Goal: Task Accomplishment & Management: Complete application form

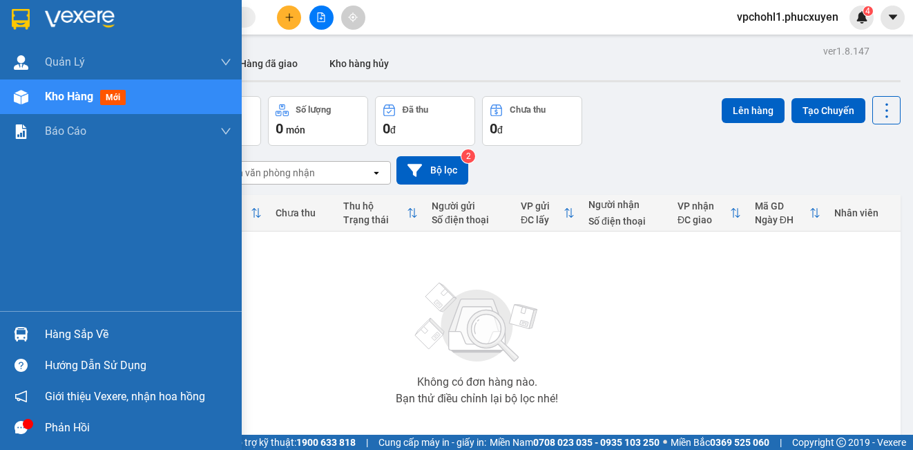
click at [59, 334] on div "Hàng sắp về" at bounding box center [138, 334] width 186 height 21
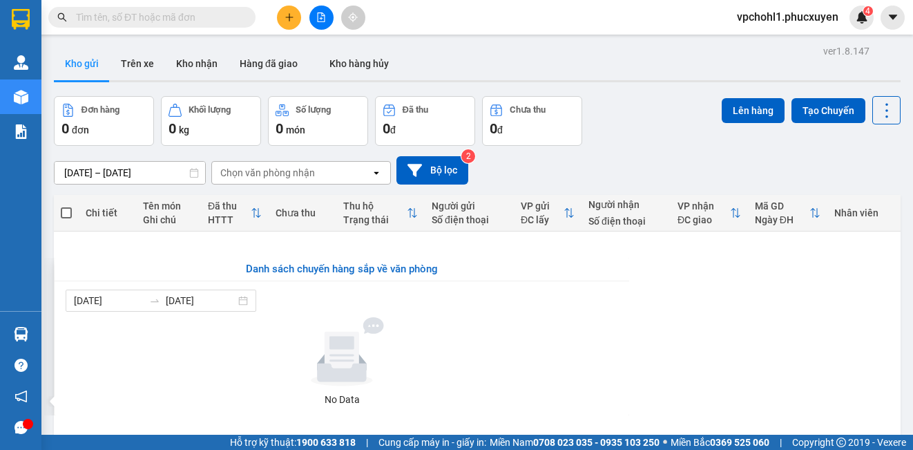
click at [733, 347] on section "Kết quả tìm kiếm ( 0 ) Bộ lọc No Data vpchohl1.[PERSON_NAME] 4 [PERSON_NAME] lý…" at bounding box center [456, 225] width 913 height 450
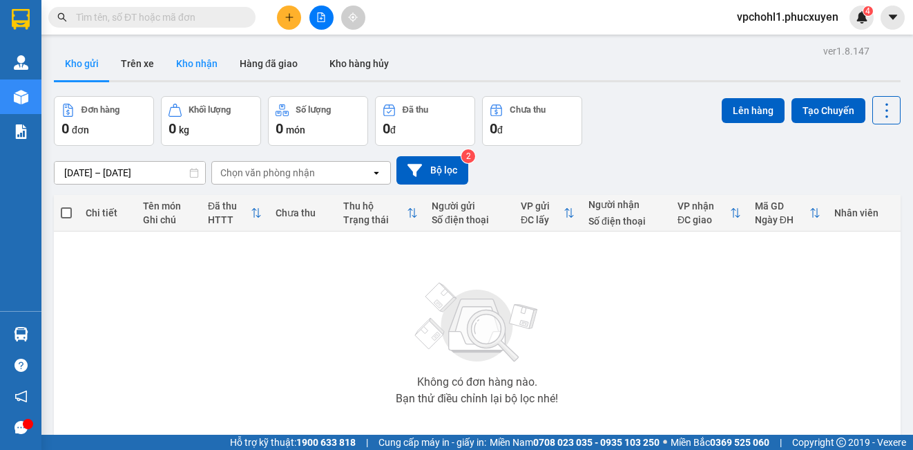
click at [196, 60] on button "Kho nhận" at bounding box center [197, 63] width 64 height 33
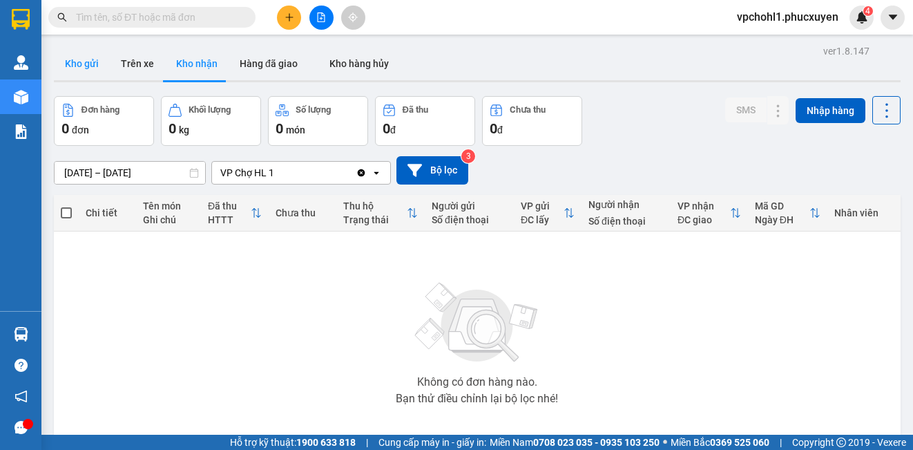
click at [86, 62] on button "Kho gửi" at bounding box center [82, 63] width 56 height 33
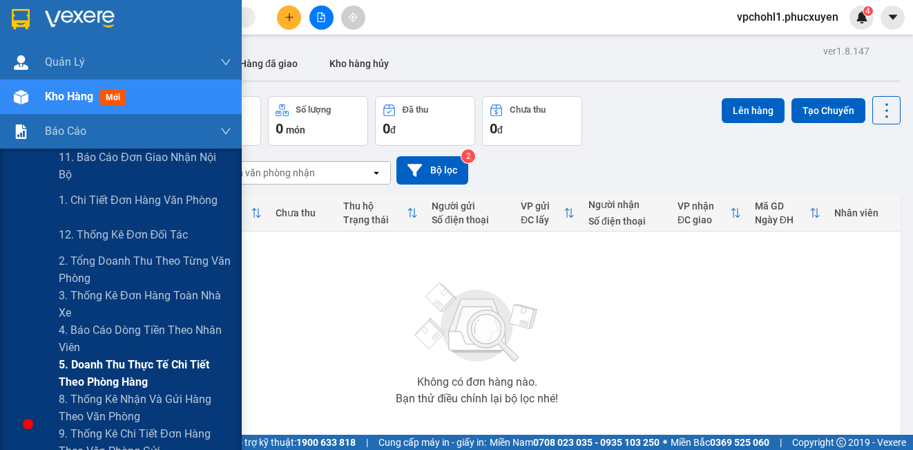
scroll to position [138, 0]
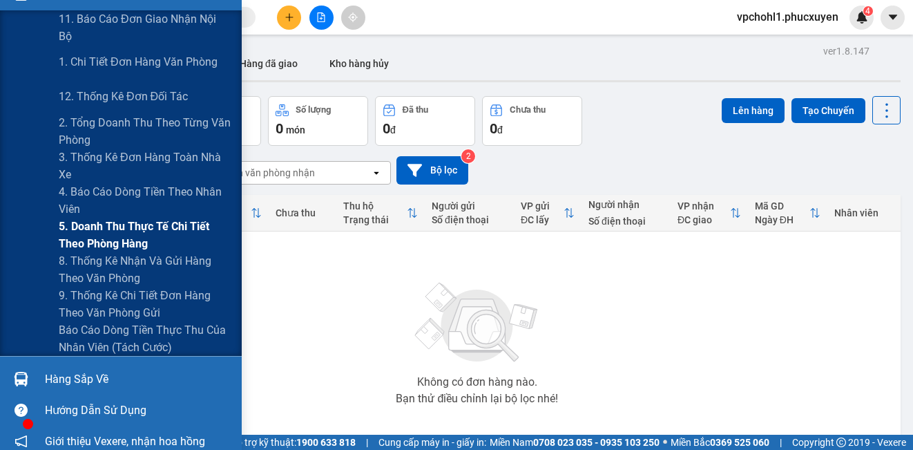
click at [117, 298] on span "9. Thống kê chi tiết đơn hàng theo văn phòng gửi" at bounding box center [145, 304] width 173 height 35
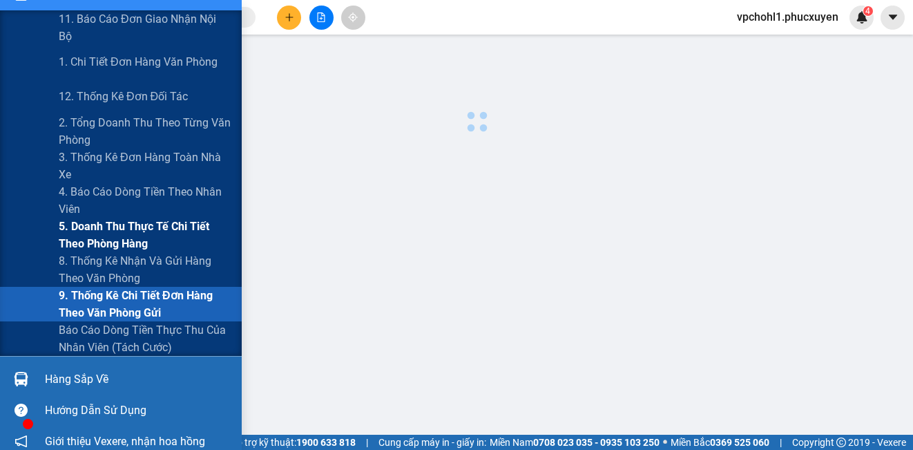
click at [117, 298] on span "9. Thống kê chi tiết đơn hàng theo văn phòng gửi" at bounding box center [145, 304] width 173 height 35
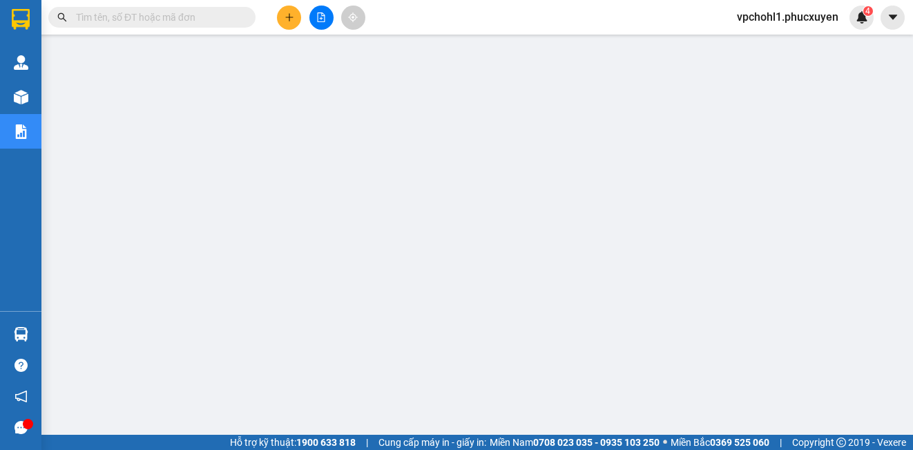
drag, startPoint x: 287, startPoint y: 17, endPoint x: 239, endPoint y: 10, distance: 48.8
click at [287, 16] on icon "plus" at bounding box center [290, 17] width 10 height 10
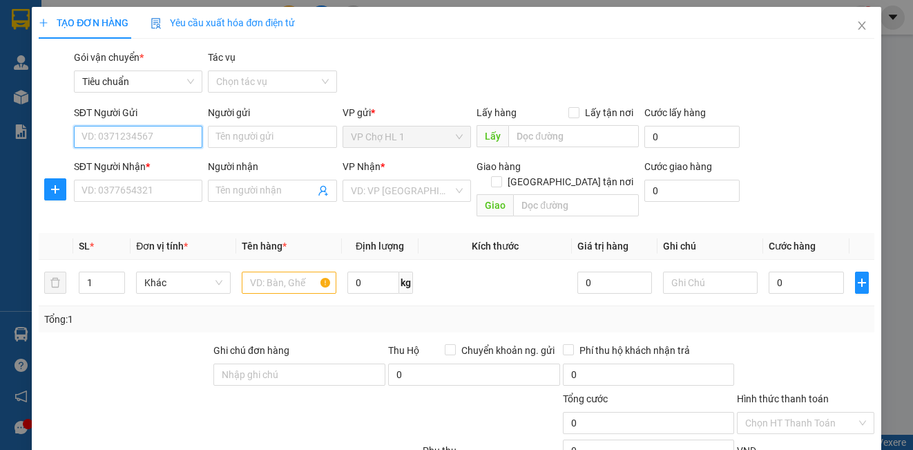
click at [159, 133] on input "SĐT Người Gửi" at bounding box center [138, 137] width 128 height 22
click at [856, 24] on icon "close" at bounding box center [861, 25] width 11 height 11
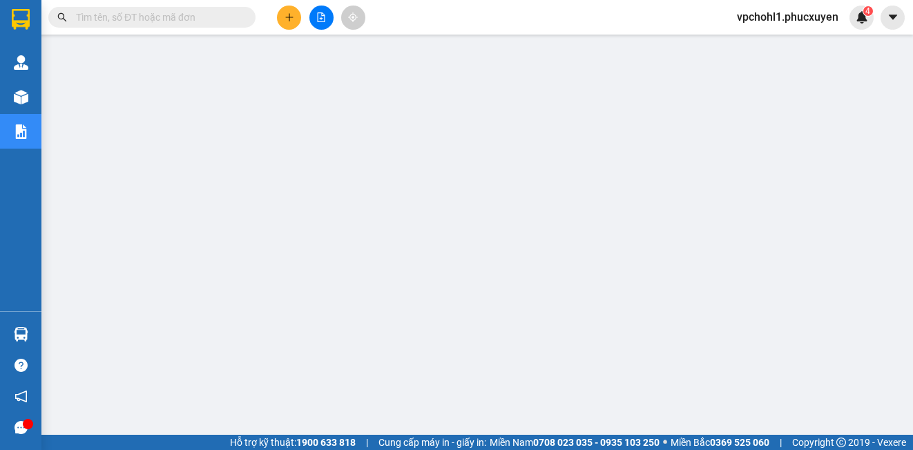
click at [151, 17] on input "text" at bounding box center [157, 17] width 163 height 15
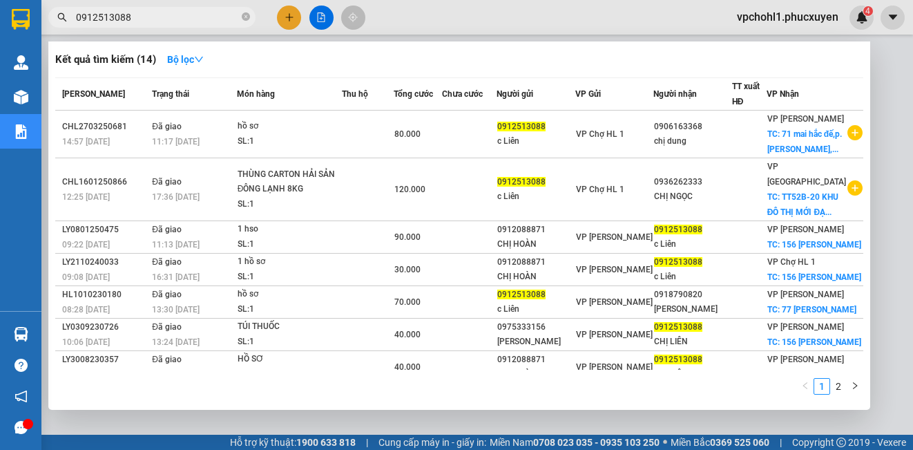
type input "0912513088"
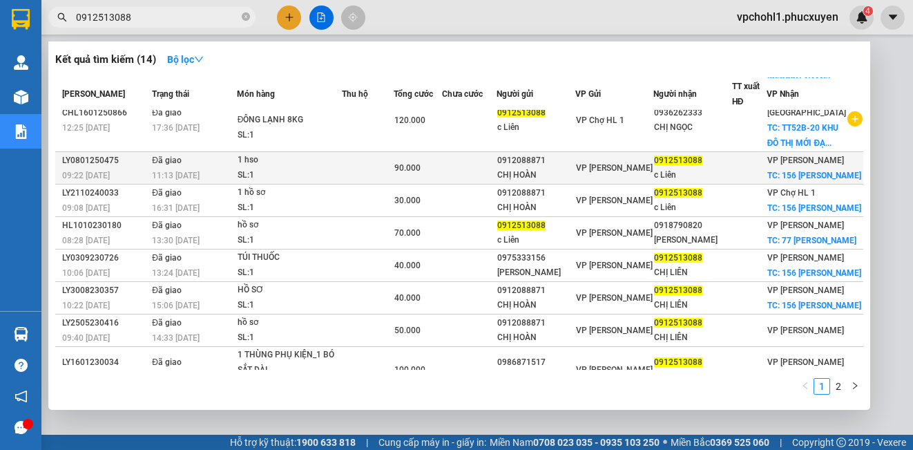
scroll to position [263, 0]
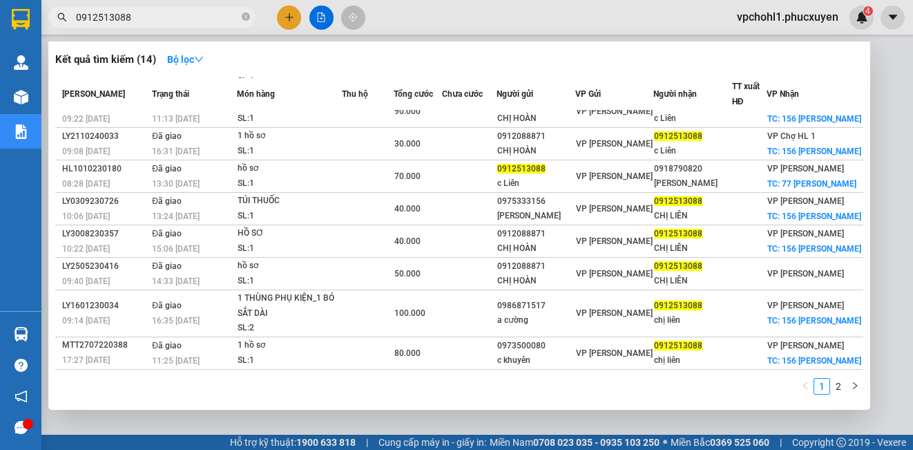
drag, startPoint x: 137, startPoint y: 17, endPoint x: 15, endPoint y: 18, distance: 122.9
click at [16, 19] on section "Kết quả tìm kiếm ( 14 ) Bộ lọc Mã ĐH Trạng thái Món hàng Thu hộ Tổng cước Chưa …" at bounding box center [456, 225] width 913 height 450
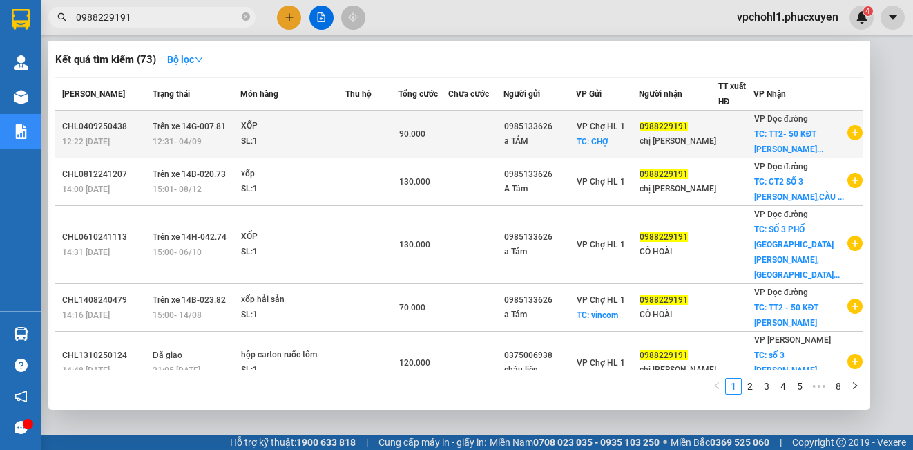
type input "0988229191"
click at [504, 153] on td at bounding box center [476, 135] width 56 height 48
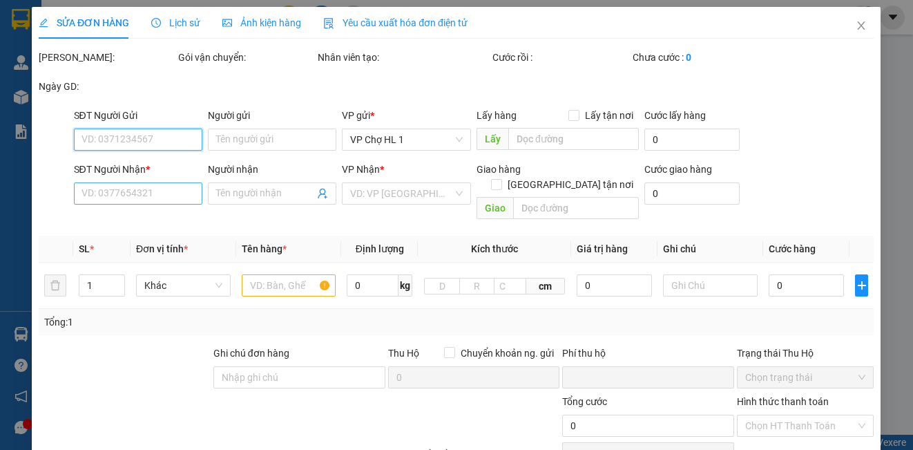
type input "0985133626"
type input "a TÁM"
checkbox input "true"
type input "CHỢ"
type input "0988229191"
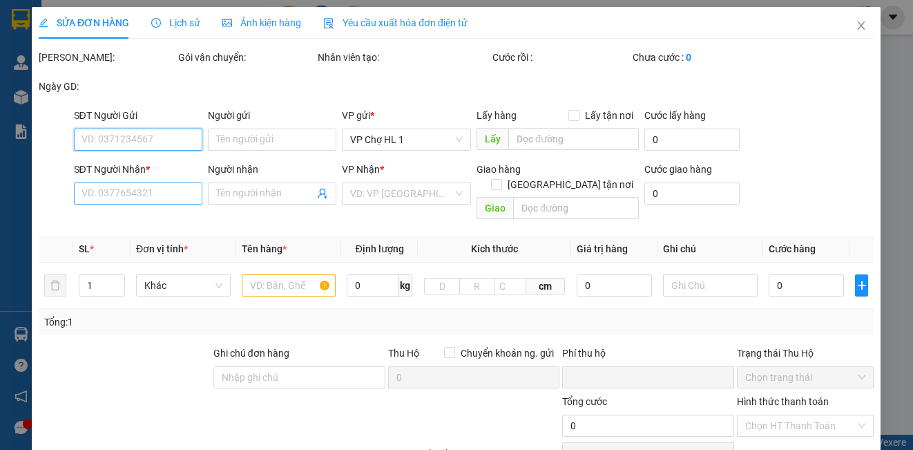
type input "chị [PERSON_NAME]"
checkbox input "true"
type input "TT2- 50 KĐT [PERSON_NAME],[PERSON_NAME]"
type input "0"
type input "90.000"
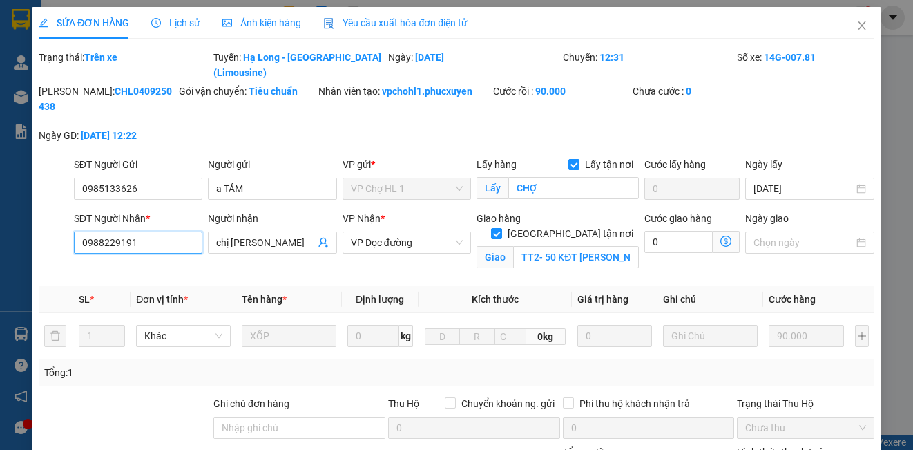
drag, startPoint x: 146, startPoint y: 228, endPoint x: 67, endPoint y: 228, distance: 79.4
click at [67, 228] on div "SĐT Người Nhận * 0988229191 0988229191 Người nhận chị HOÀI VP Nhận * VP Dọc đườ…" at bounding box center [456, 243] width 838 height 65
click at [856, 25] on icon "close" at bounding box center [861, 25] width 11 height 11
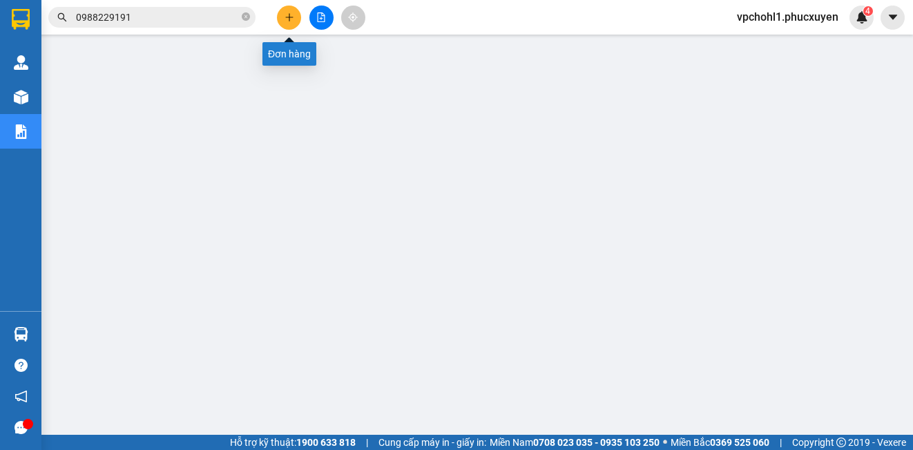
click at [287, 14] on icon "plus" at bounding box center [290, 17] width 10 height 10
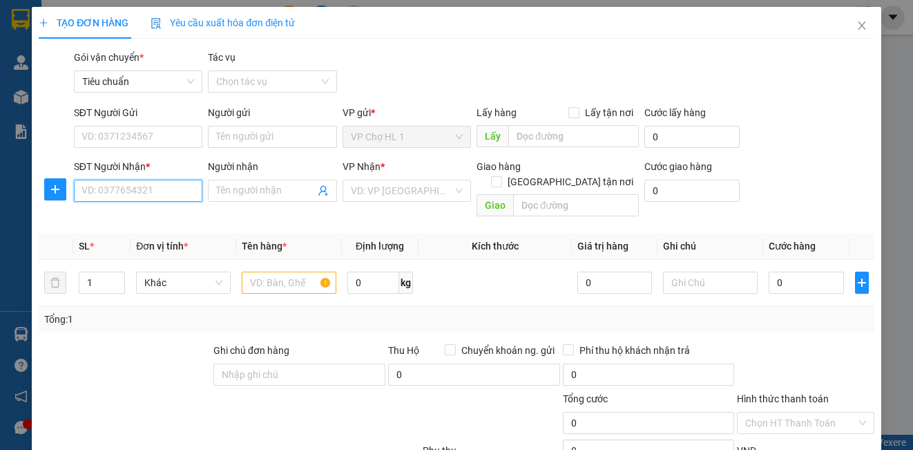
click at [146, 193] on input "SĐT Người Nhận *" at bounding box center [138, 191] width 128 height 22
paste input "0988229191"
type input "0988229191"
drag, startPoint x: 146, startPoint y: 218, endPoint x: 142, endPoint y: 184, distance: 34.1
click at [146, 218] on div "0988229191 - chị [PERSON_NAME]" at bounding box center [157, 218] width 151 height 15
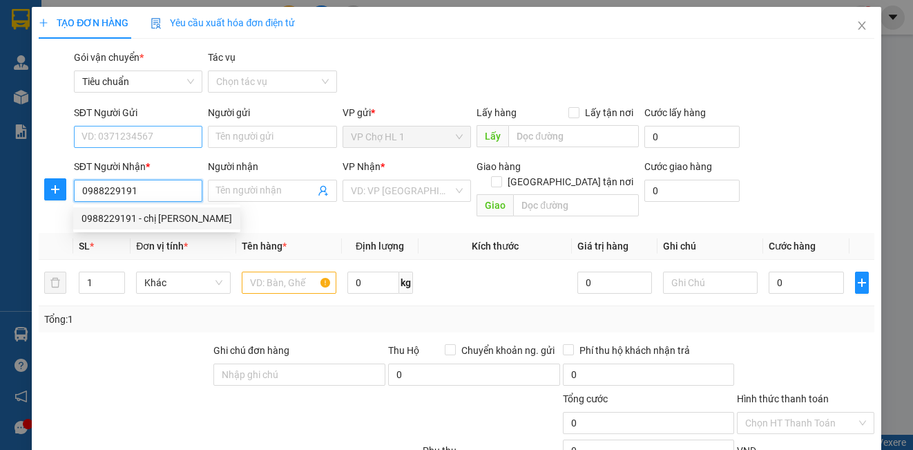
type input "chị [PERSON_NAME]"
checkbox input "true"
type input "số 3 [PERSON_NAME],[GEOGRAPHIC_DATA],[GEOGRAPHIC_DATA],[GEOGRAPHIC_DATA]"
type input "30.000"
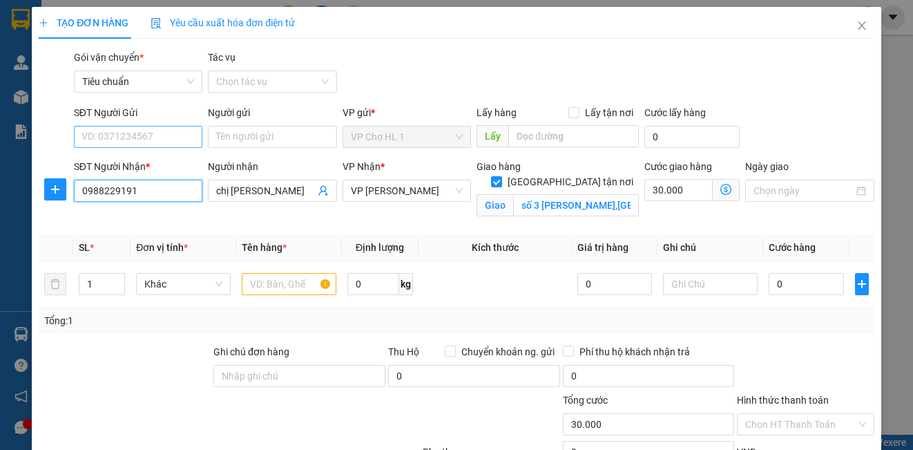
type input "0988229191"
click at [126, 142] on input "SĐT Người Gửi" at bounding box center [138, 137] width 128 height 22
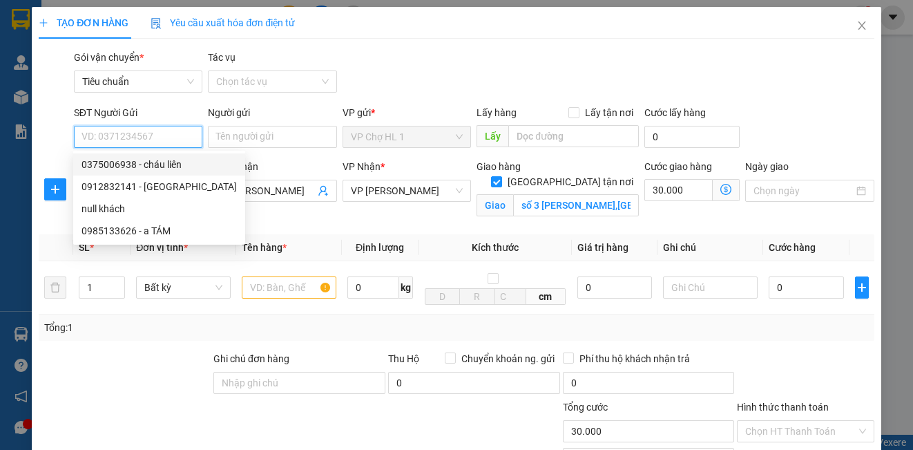
click at [141, 168] on div "0375006938 - cháu liên" at bounding box center [159, 164] width 155 height 15
type input "0375006938"
type input "cháu liên"
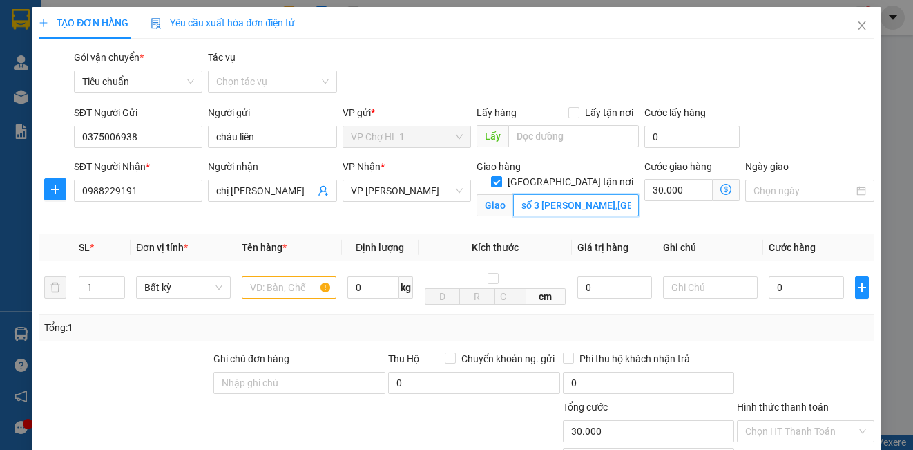
click at [513, 194] on input "số 3 [PERSON_NAME],[GEOGRAPHIC_DATA],[GEOGRAPHIC_DATA],[GEOGRAPHIC_DATA]" at bounding box center [576, 205] width 126 height 22
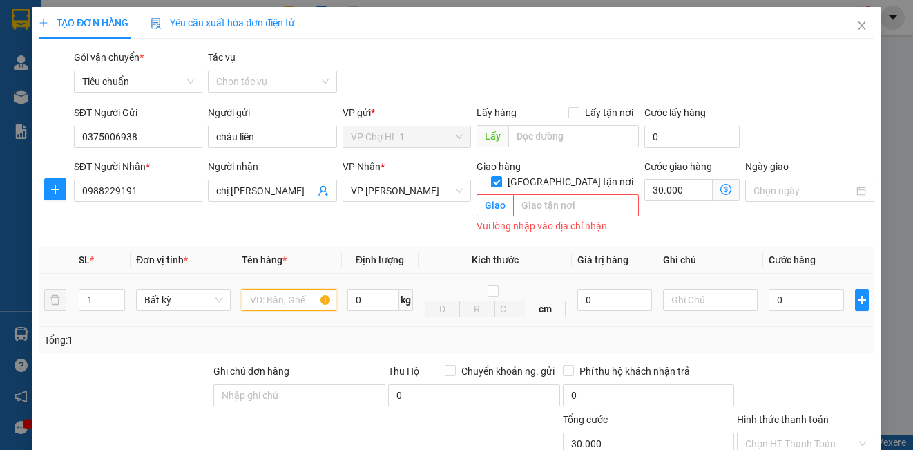
click at [297, 289] on input "text" at bounding box center [289, 300] width 95 height 22
type input "c"
type input "CARTON RUỐC TÔM"
click at [548, 194] on input "text" at bounding box center [576, 205] width 126 height 22
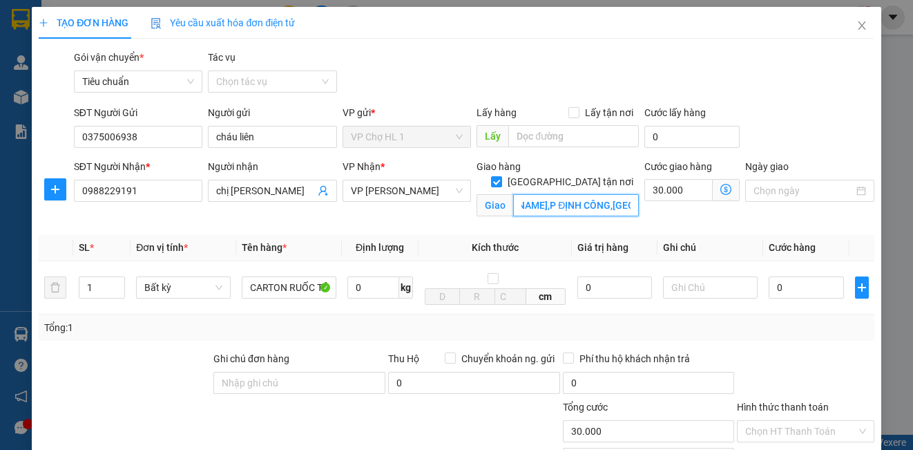
scroll to position [0, 216]
click at [422, 189] on span "VP [PERSON_NAME]" at bounding box center [407, 190] width 112 height 21
type input "TT2-50 KHU ĐÔ THỊ [PERSON_NAME],[PERSON_NAME],P ĐỊNH CÔNG,[GEOGRAPHIC_DATA],[GE…"
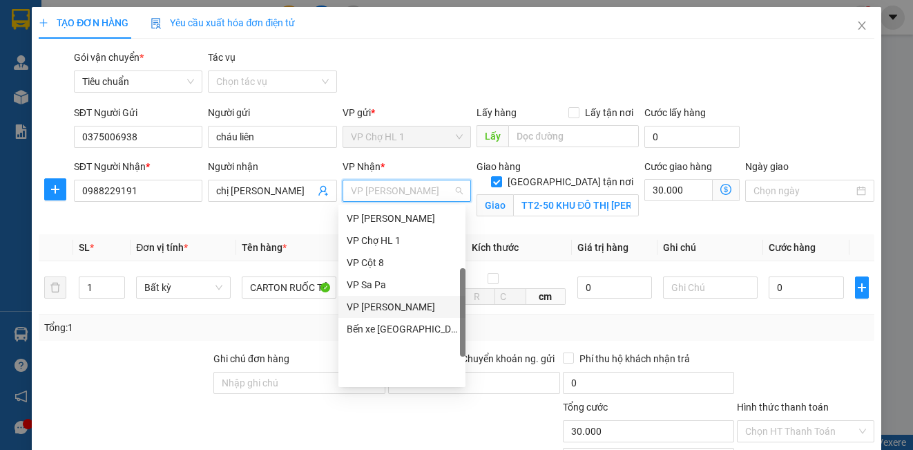
scroll to position [152, 0]
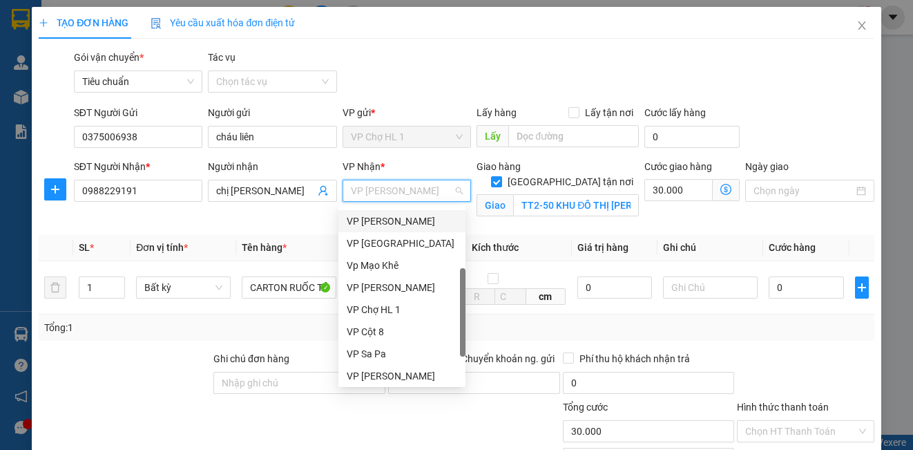
click at [380, 224] on div "VP [PERSON_NAME]" at bounding box center [402, 220] width 111 height 15
click at [394, 220] on div "VP [PERSON_NAME]" at bounding box center [402, 220] width 111 height 15
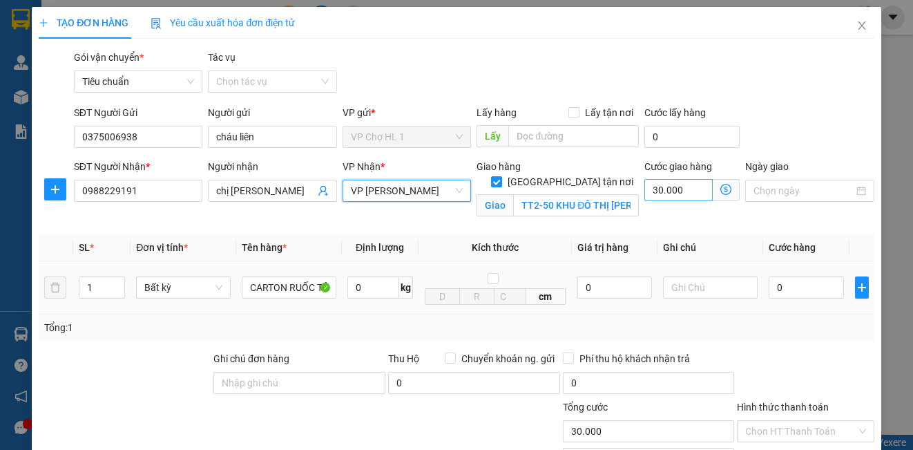
drag, startPoint x: 723, startPoint y: 188, endPoint x: 693, endPoint y: 200, distance: 32.6
click at [721, 188] on span at bounding box center [726, 190] width 27 height 22
click at [720, 186] on icon "dollar-circle" at bounding box center [725, 189] width 11 height 11
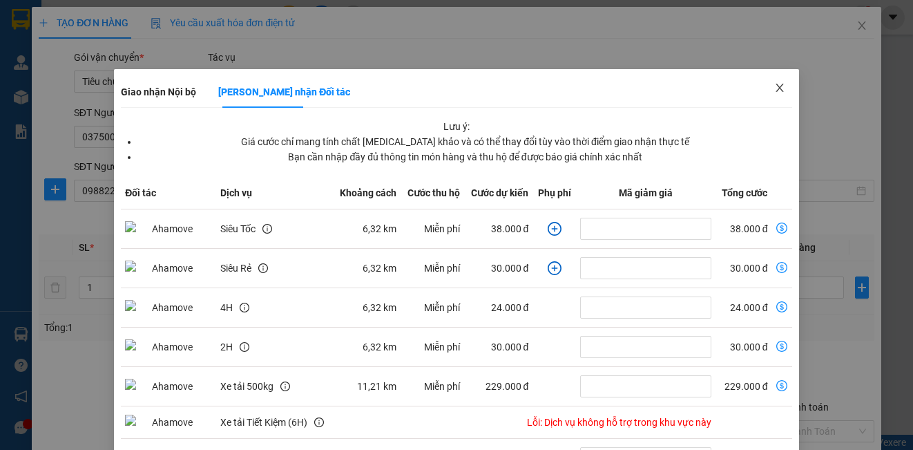
click at [774, 84] on icon "close" at bounding box center [779, 87] width 11 height 11
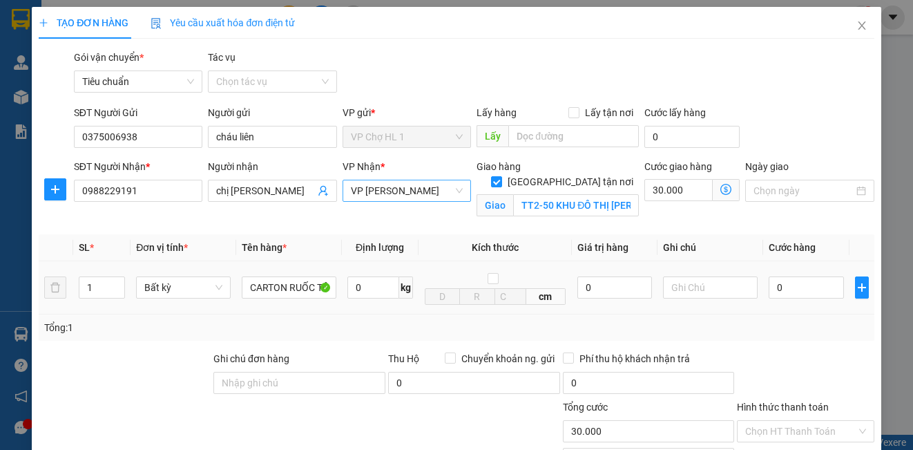
click at [401, 192] on span "VP [PERSON_NAME]" at bounding box center [407, 190] width 112 height 21
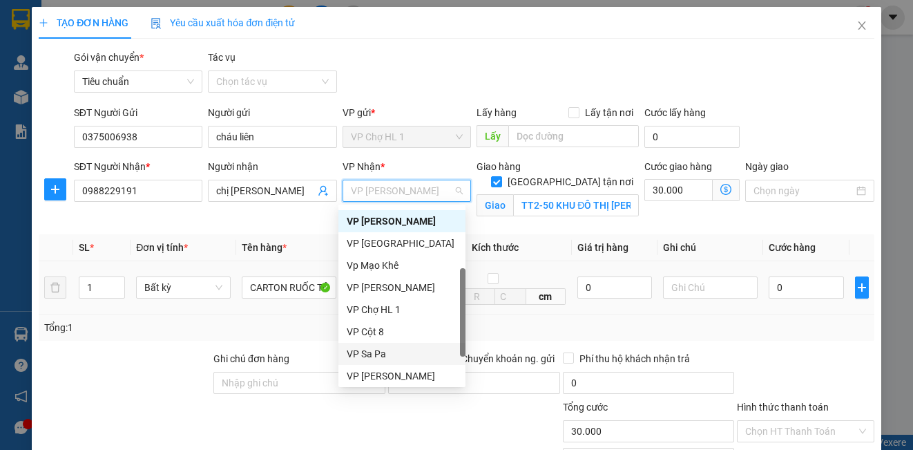
scroll to position [221, 0]
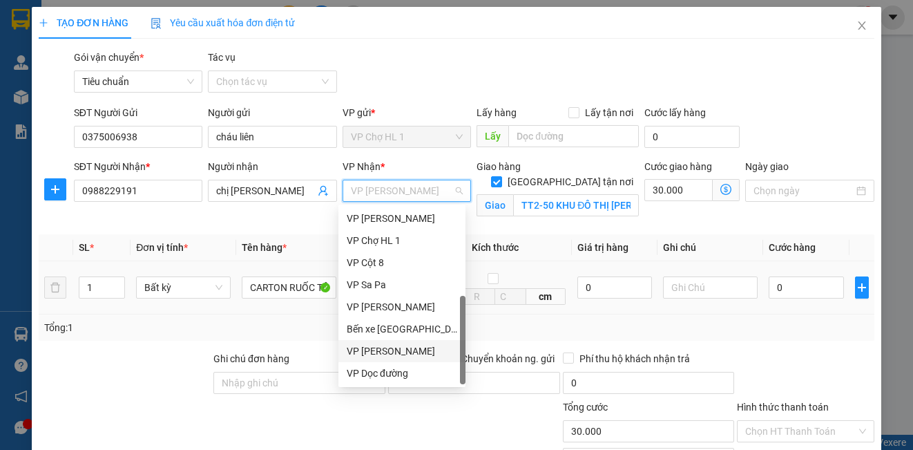
click at [429, 354] on div "VP [PERSON_NAME]" at bounding box center [402, 350] width 111 height 15
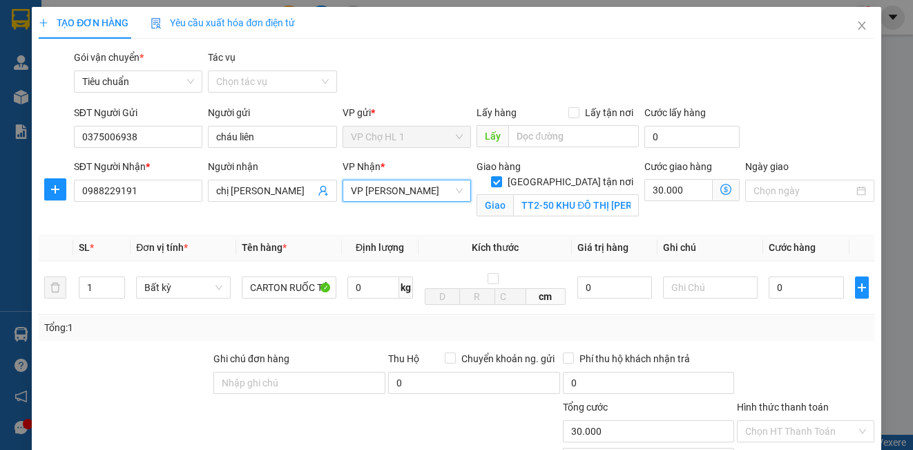
click at [720, 189] on icon "dollar-circle" at bounding box center [725, 189] width 11 height 11
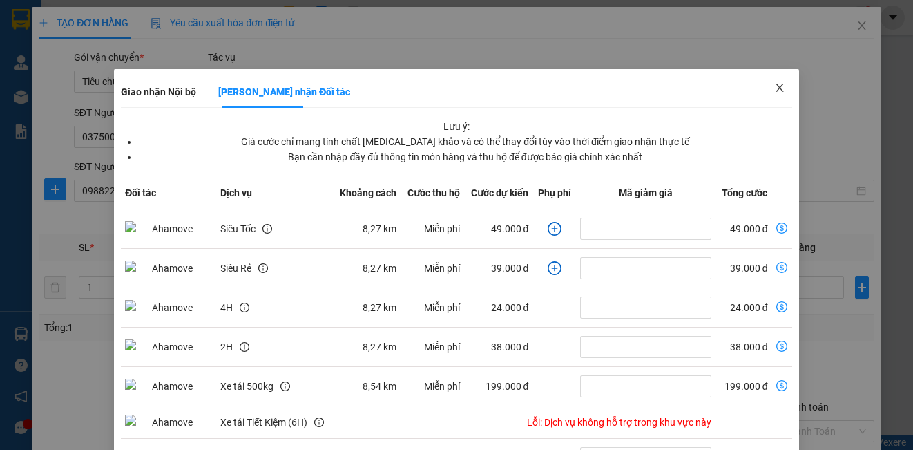
click at [774, 87] on icon "close" at bounding box center [779, 87] width 11 height 11
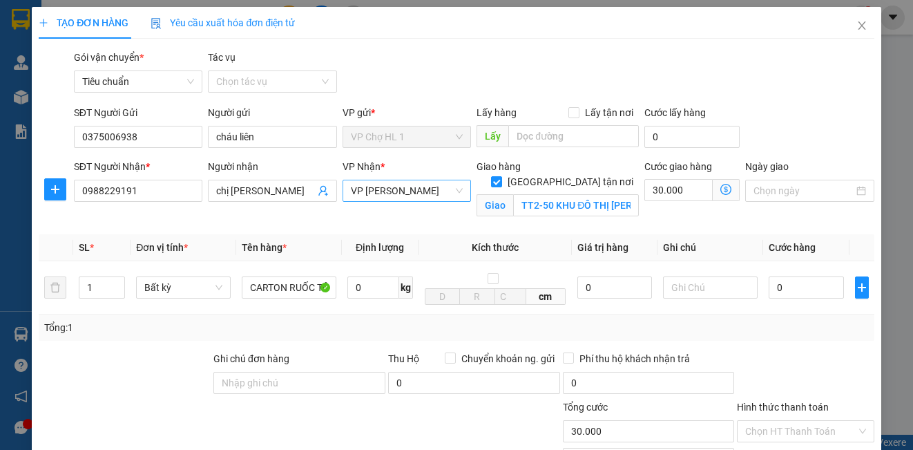
click at [406, 186] on span "VP [PERSON_NAME]" at bounding box center [407, 190] width 112 height 21
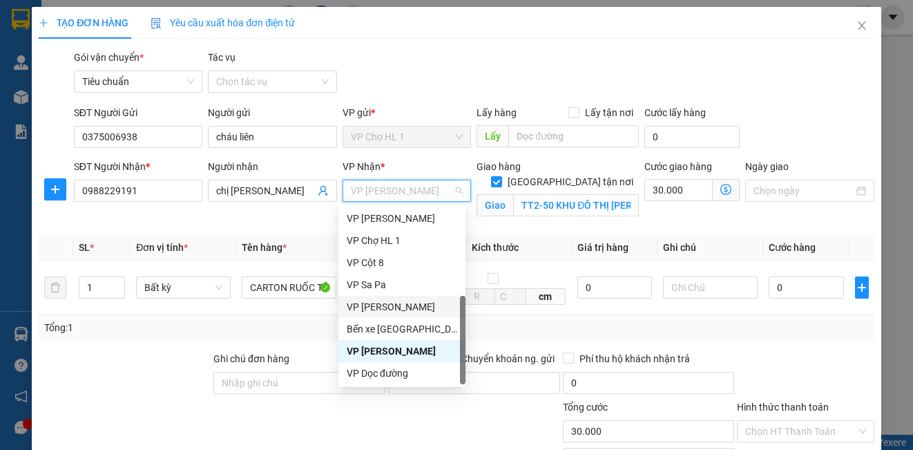
scroll to position [83, 0]
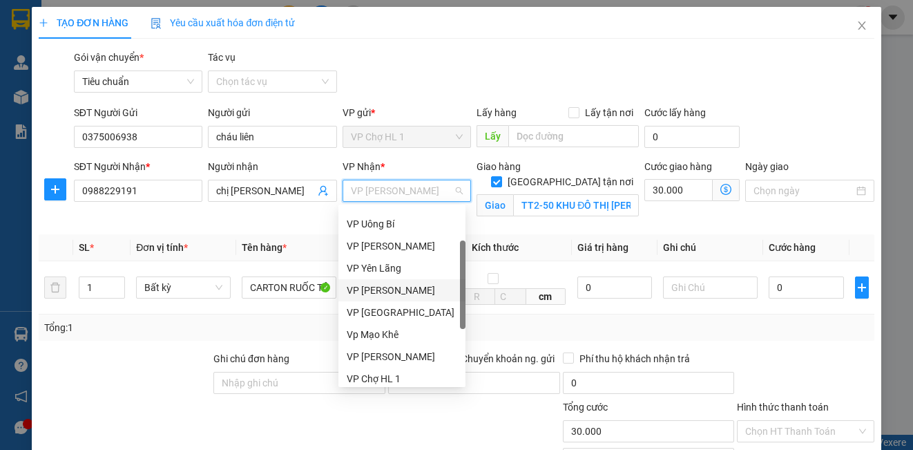
drag, startPoint x: 401, startPoint y: 292, endPoint x: 624, endPoint y: 209, distance: 238.0
click at [401, 291] on div "VP [PERSON_NAME]" at bounding box center [402, 290] width 111 height 15
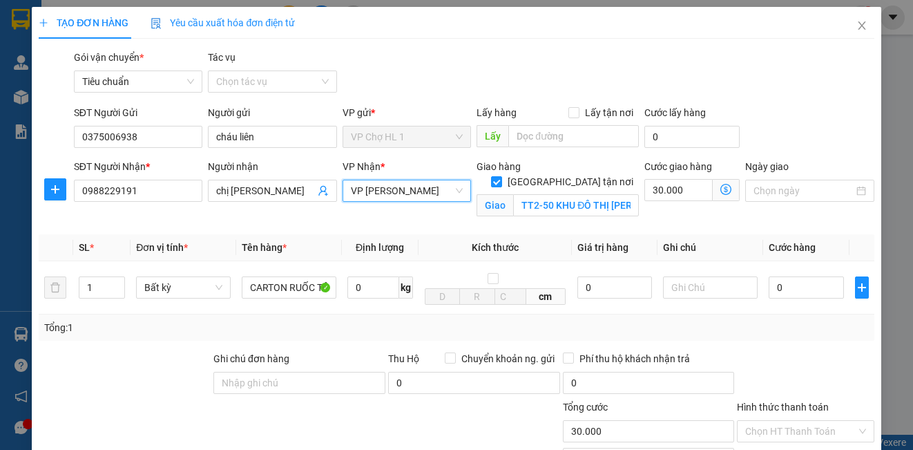
click at [720, 187] on icon "dollar-circle" at bounding box center [725, 189] width 11 height 11
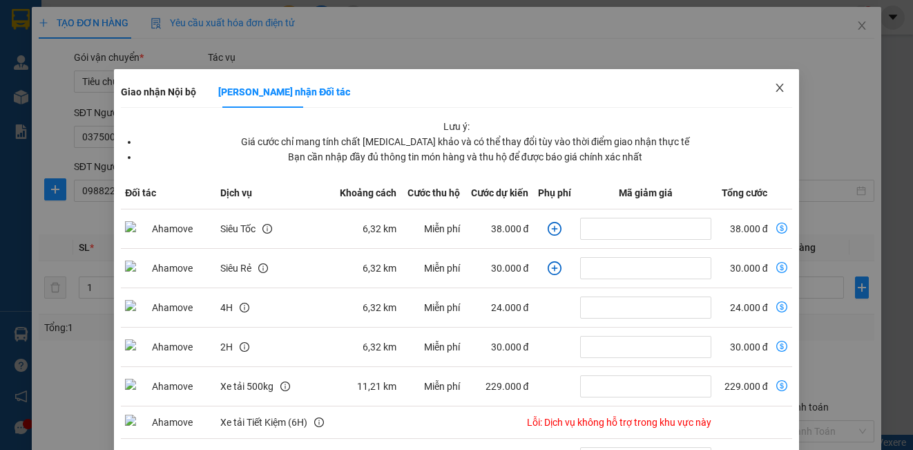
click at [779, 87] on span "Close" at bounding box center [779, 88] width 39 height 39
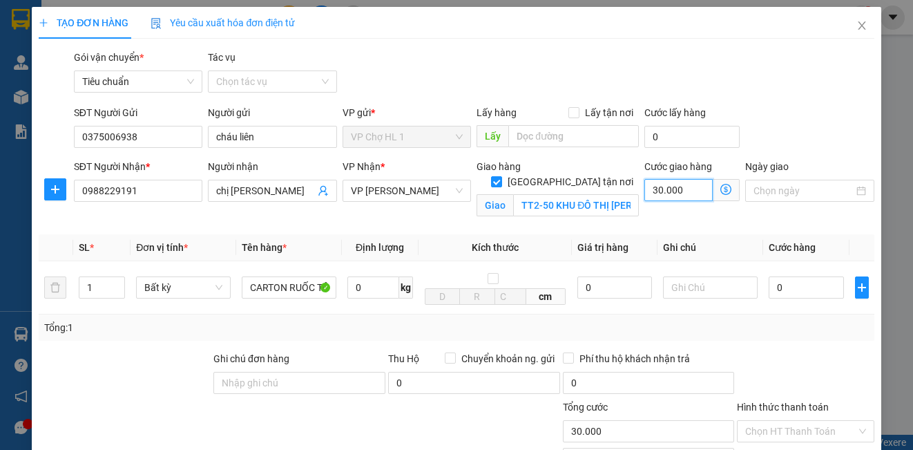
click at [703, 189] on input "30.000" at bounding box center [678, 190] width 68 height 22
type input "5"
type input "50"
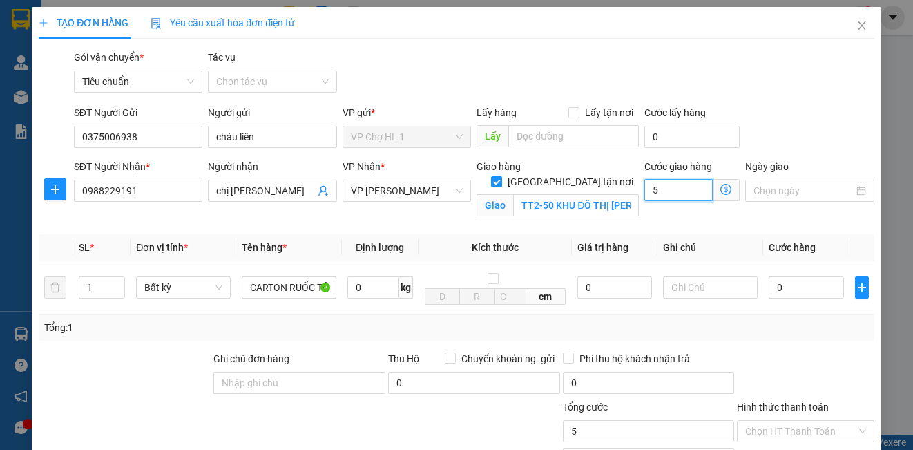
type input "50"
type input "50.000"
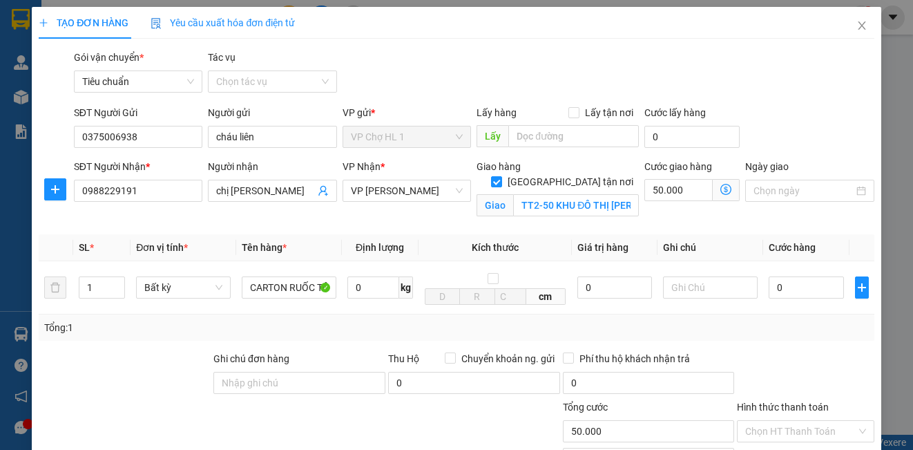
click at [810, 115] on div "SĐT Người Gửi 0375006938 Người gửi cháu liên VP gửi * VP Chợ HL 1 Lấy hàng Lấy …" at bounding box center [474, 129] width 806 height 48
click at [807, 292] on input "0" at bounding box center [806, 287] width 75 height 22
type input "8"
type input "50.008"
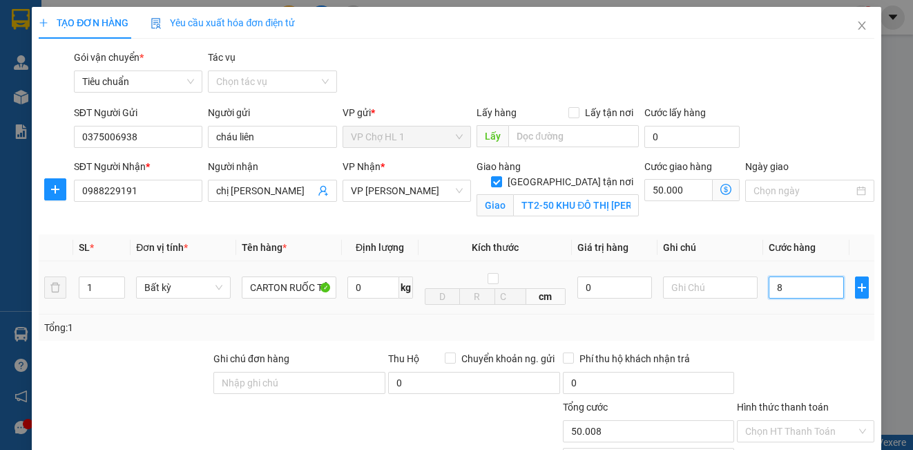
type input "80"
type input "50.080"
type input "80.000"
type input "130.000"
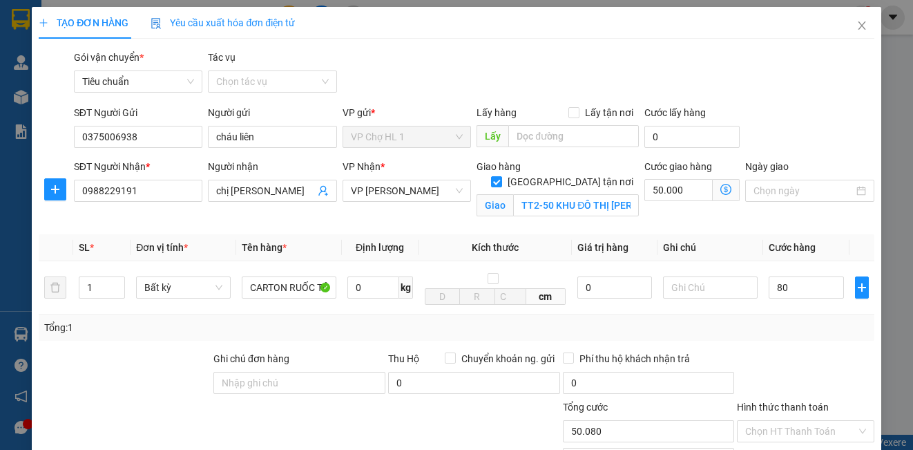
type input "130.000"
click at [775, 100] on div "Transit Pickup Surcharge Ids Transit Deliver Surcharge Ids Transit Deliver Surc…" at bounding box center [456, 314] width 835 height 528
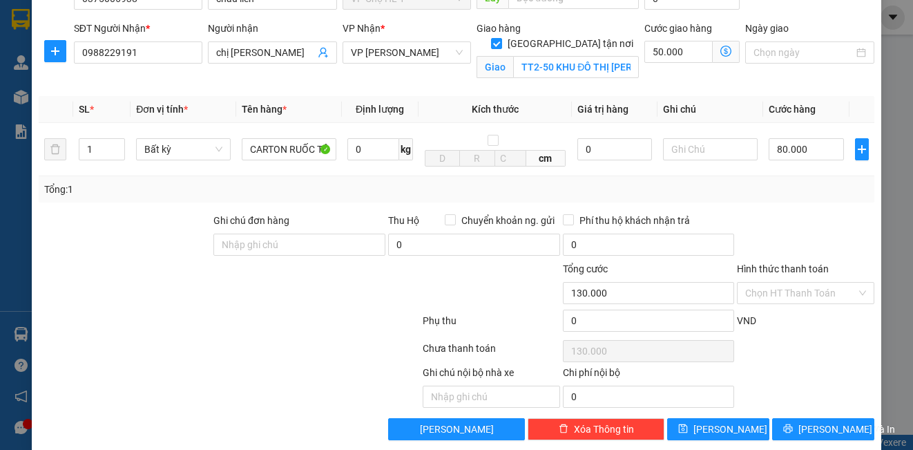
scroll to position [0, 0]
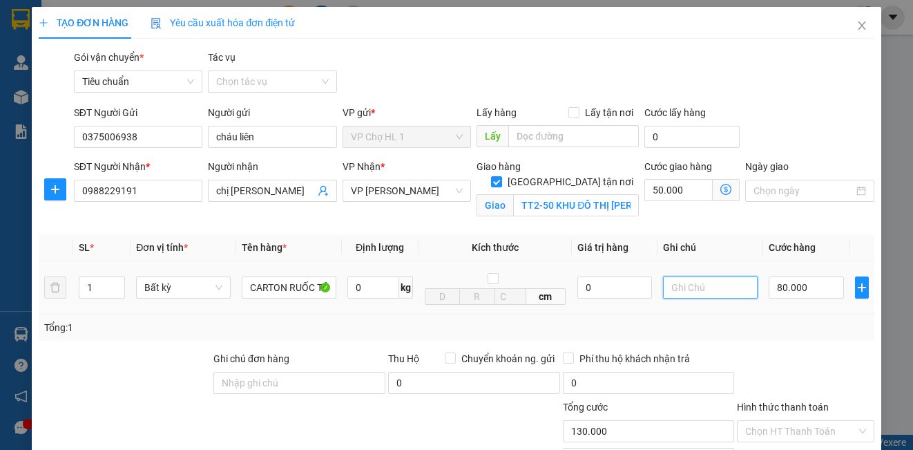
click at [726, 291] on input "text" at bounding box center [710, 287] width 95 height 22
type input "K"
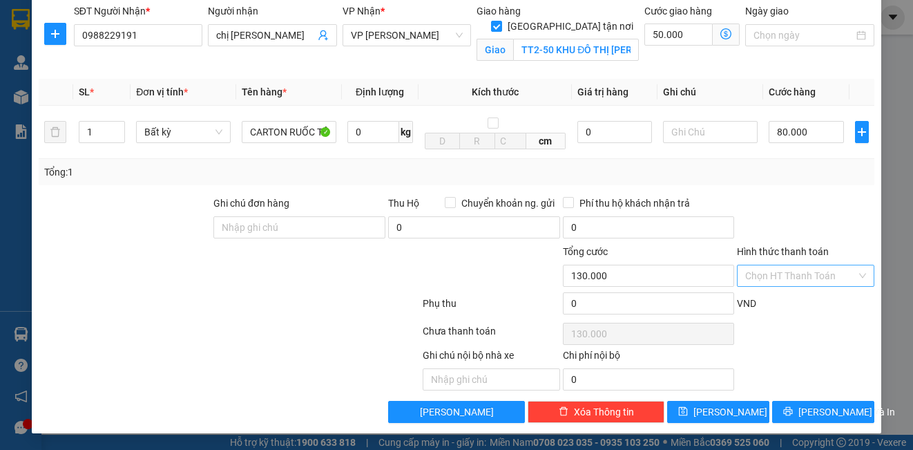
click at [794, 280] on input "Hình thức thanh toán" at bounding box center [800, 275] width 111 height 21
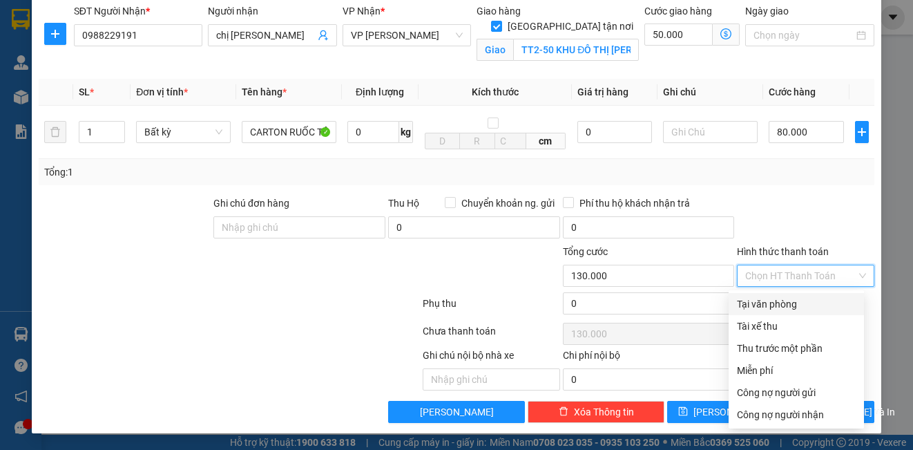
click at [755, 305] on div "Tại văn phòng" at bounding box center [796, 303] width 119 height 15
type input "0"
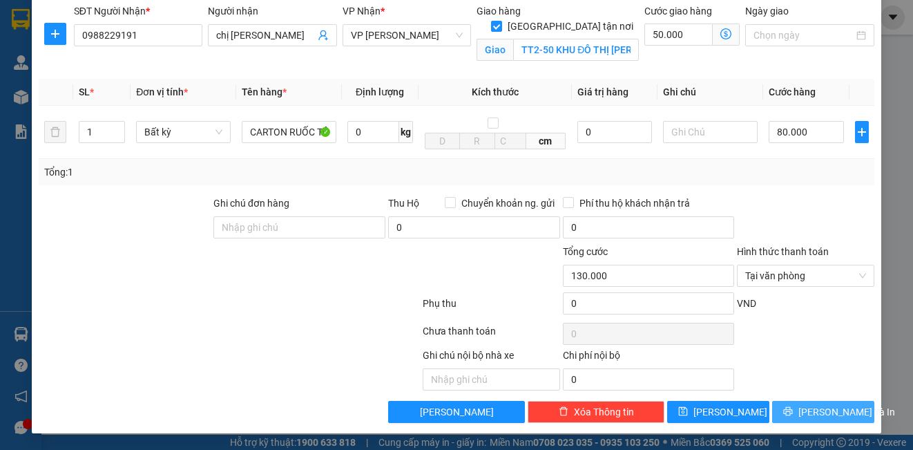
click at [798, 410] on button "[PERSON_NAME] và In" at bounding box center [823, 412] width 102 height 22
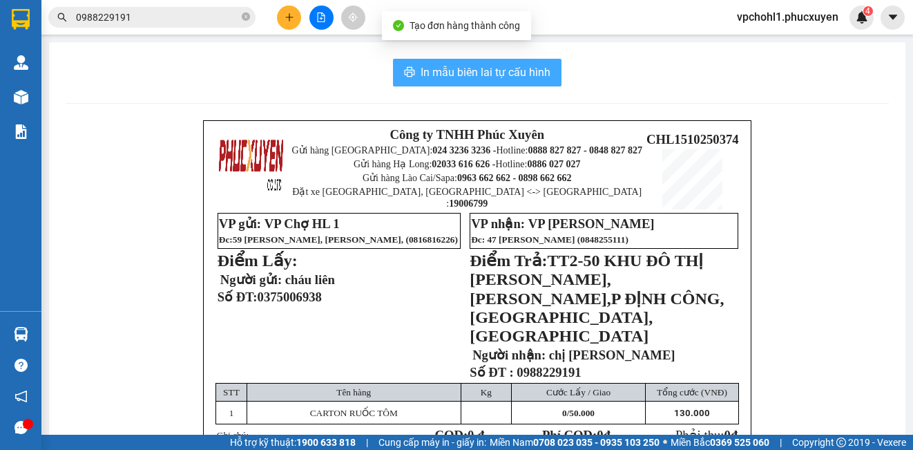
click at [454, 70] on span "In mẫu biên lai tự cấu hình" at bounding box center [486, 72] width 130 height 17
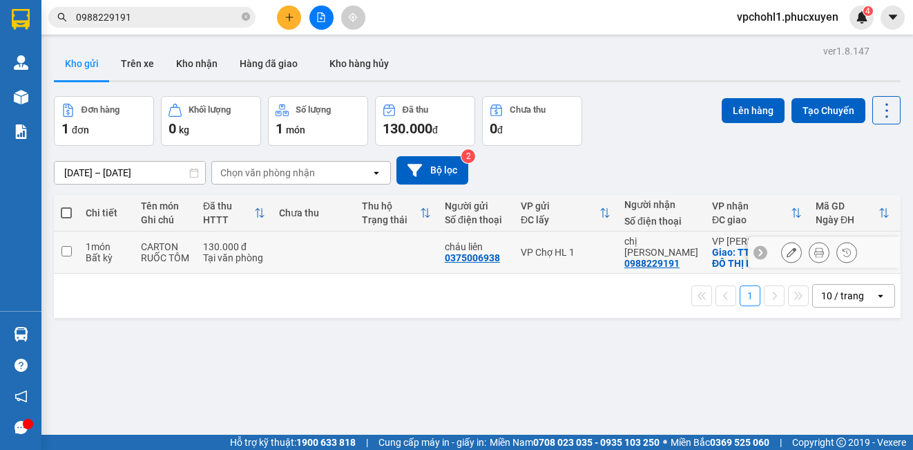
click at [814, 256] on icon at bounding box center [819, 252] width 10 height 10
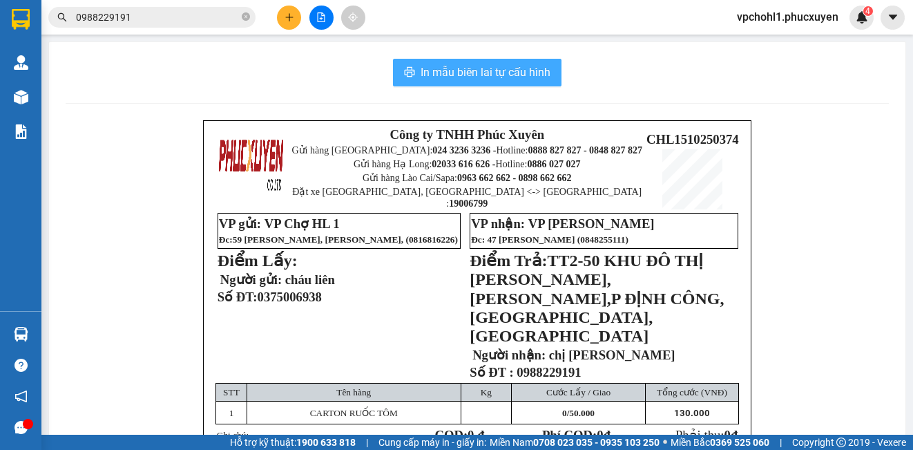
click at [525, 73] on span "In mẫu biên lai tự cấu hình" at bounding box center [486, 72] width 130 height 17
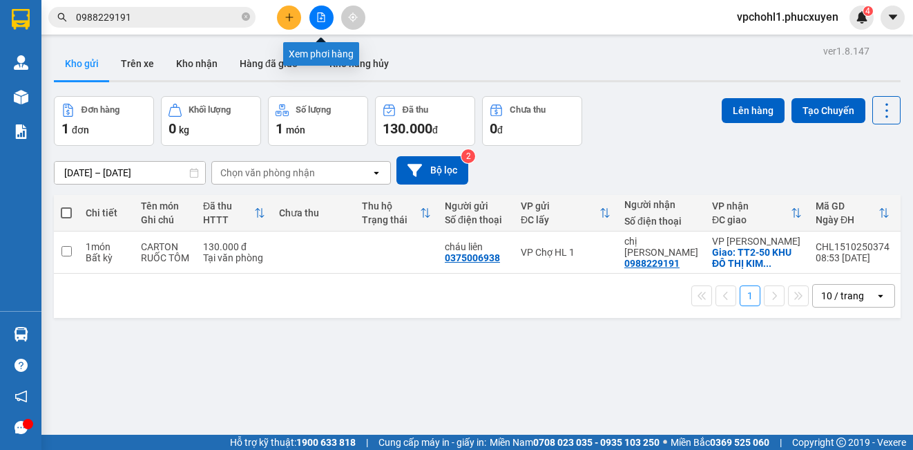
click at [320, 12] on button at bounding box center [321, 18] width 24 height 24
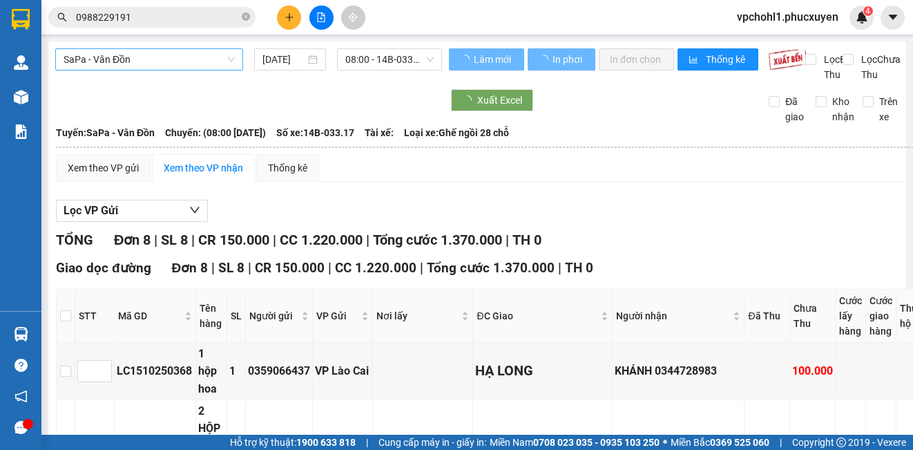
click at [132, 61] on span "SaPa - Vân Đồn" at bounding box center [149, 59] width 171 height 21
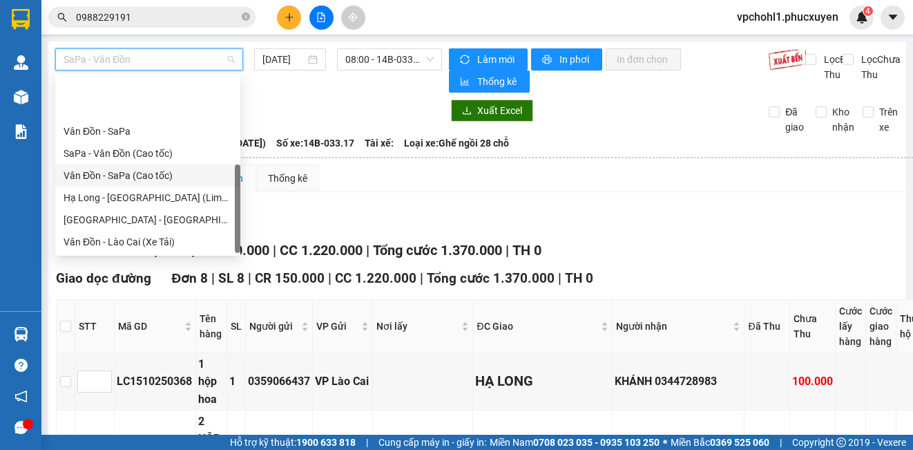
scroll to position [66, 0]
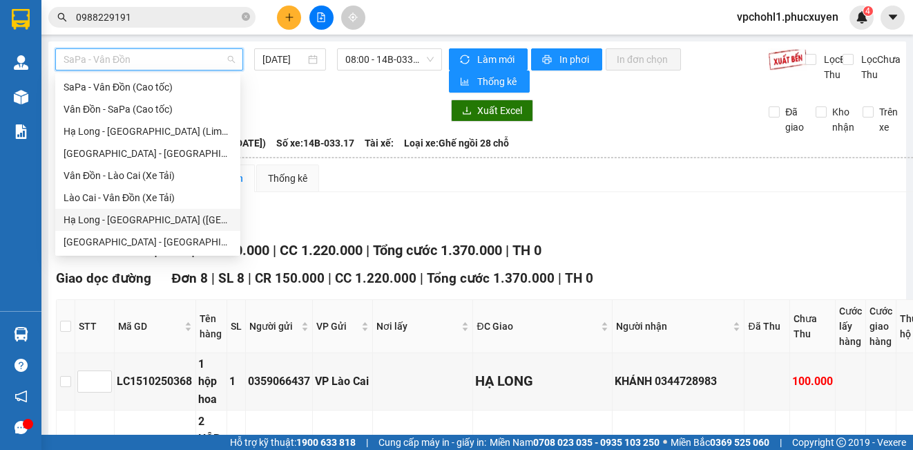
click at [137, 224] on div "Hạ Long - [GEOGRAPHIC_DATA] ([GEOGRAPHIC_DATA])" at bounding box center [148, 219] width 169 height 15
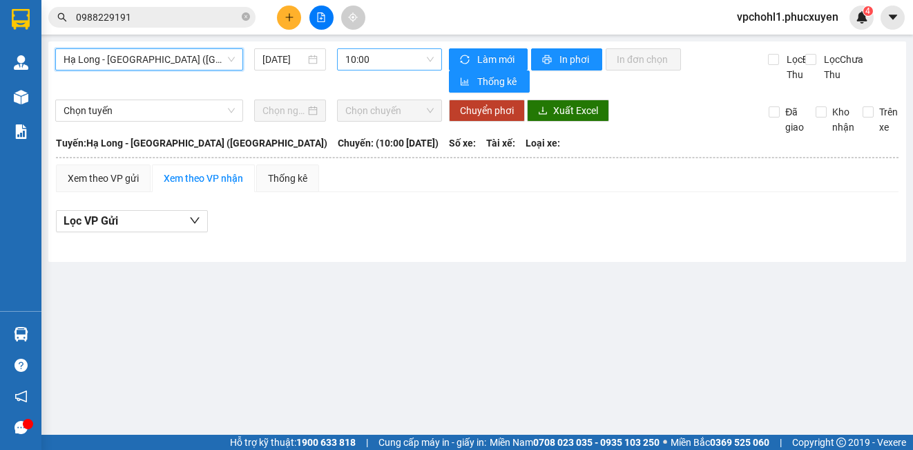
click at [372, 62] on span "10:00" at bounding box center [389, 59] width 88 height 21
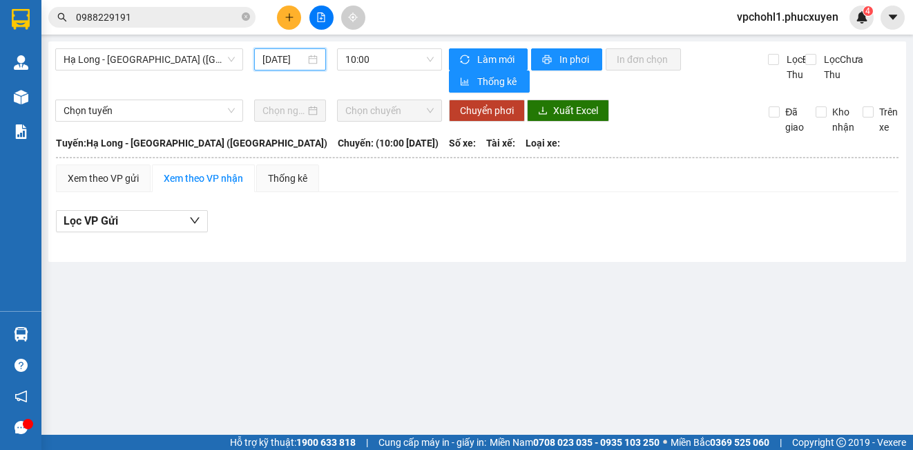
click at [265, 59] on input "[DATE]" at bounding box center [283, 59] width 43 height 15
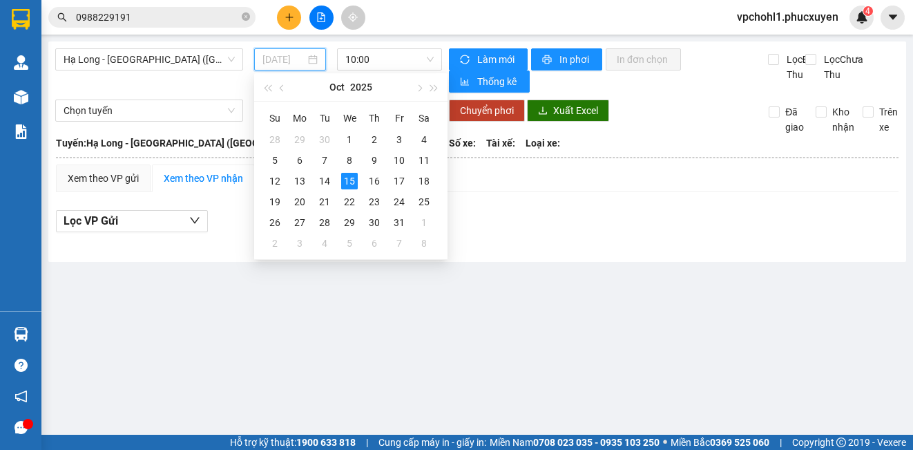
drag, startPoint x: 319, startPoint y: 178, endPoint x: 325, endPoint y: 129, distance: 49.4
click at [318, 176] on div "14" at bounding box center [324, 181] width 17 height 17
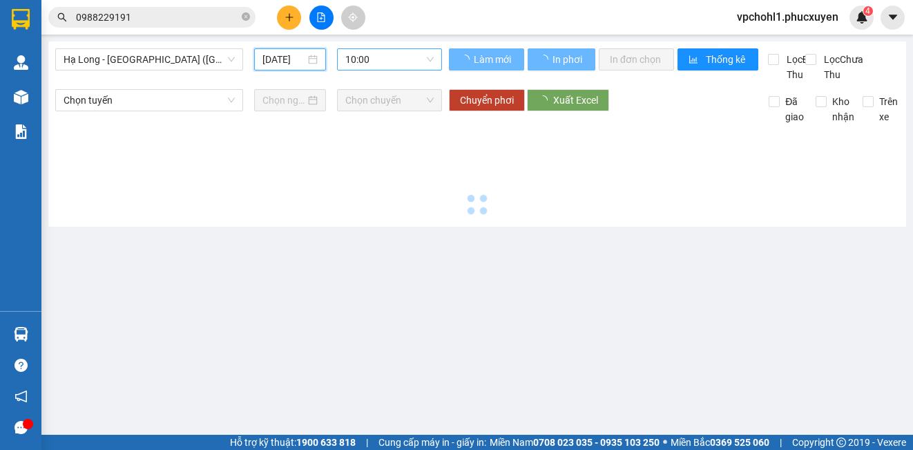
type input "[DATE]"
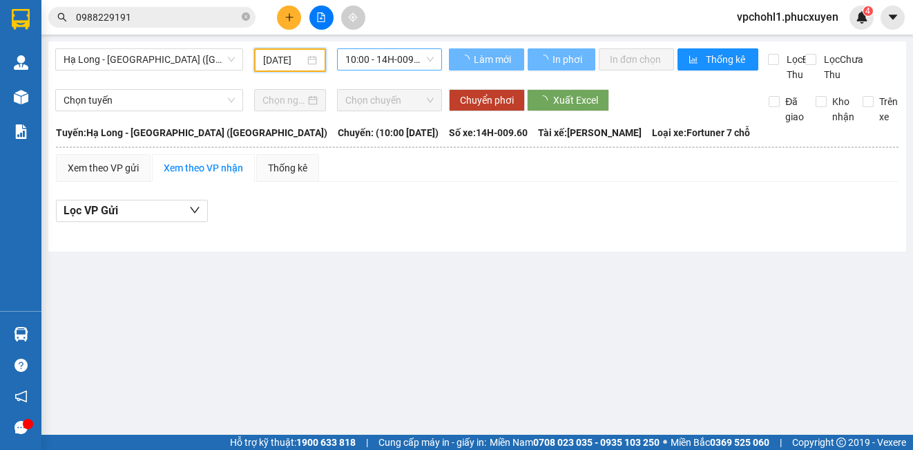
click at [366, 59] on span "10:00 - 14H-009.60" at bounding box center [389, 59] width 88 height 21
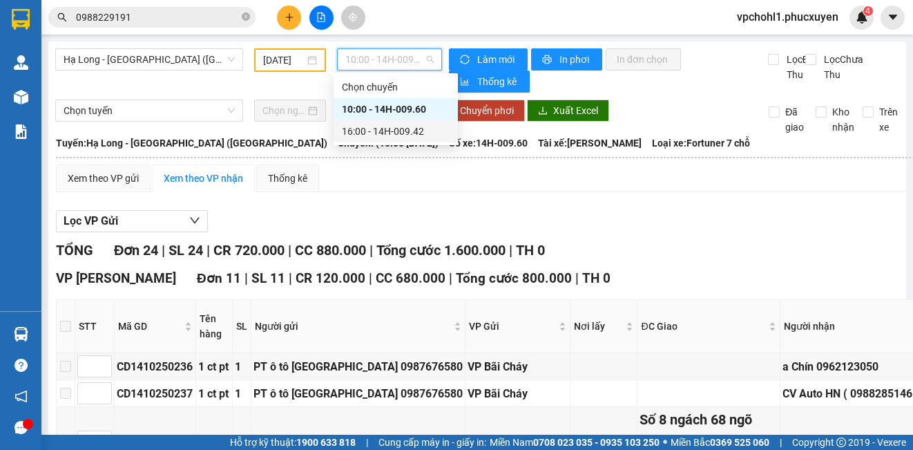
click at [369, 129] on div "16:00 - 14H-009.42" at bounding box center [396, 131] width 108 height 15
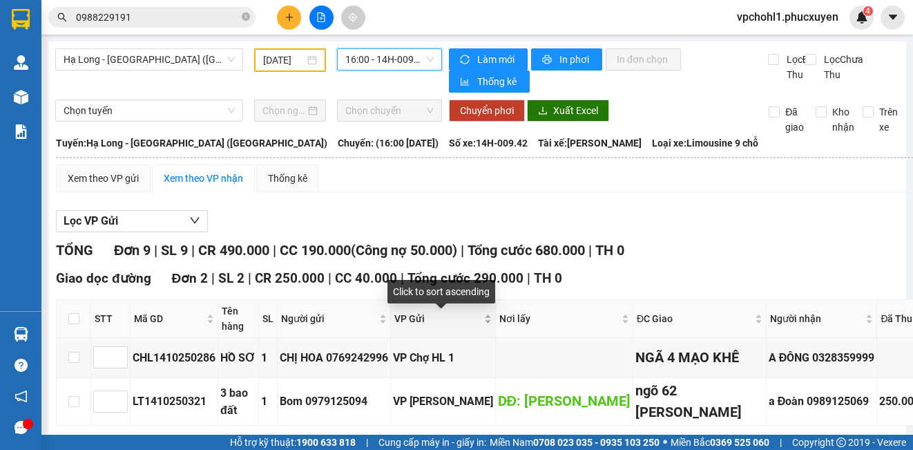
scroll to position [207, 0]
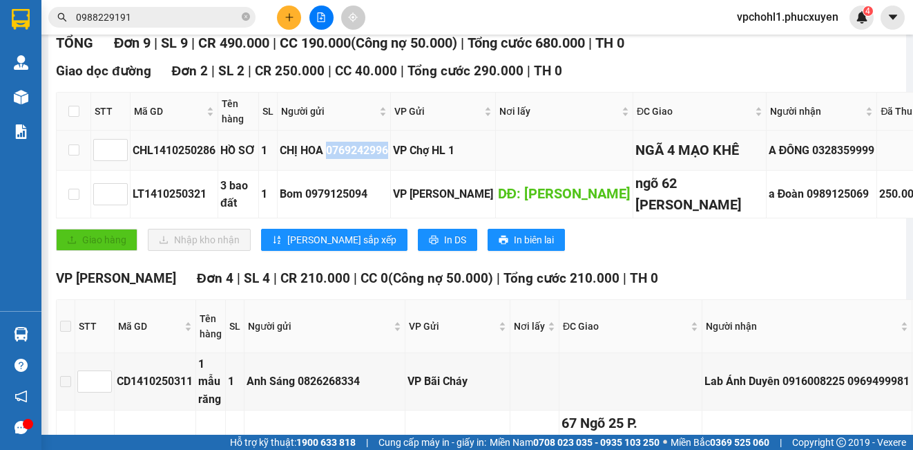
copy div "0769242996"
drag, startPoint x: 332, startPoint y: 159, endPoint x: 395, endPoint y: 160, distance: 63.6
click at [391, 160] on td "CHỊ HOA 0769242996" at bounding box center [334, 150] width 113 height 39
click at [288, 17] on icon "plus" at bounding box center [289, 17] width 8 height 1
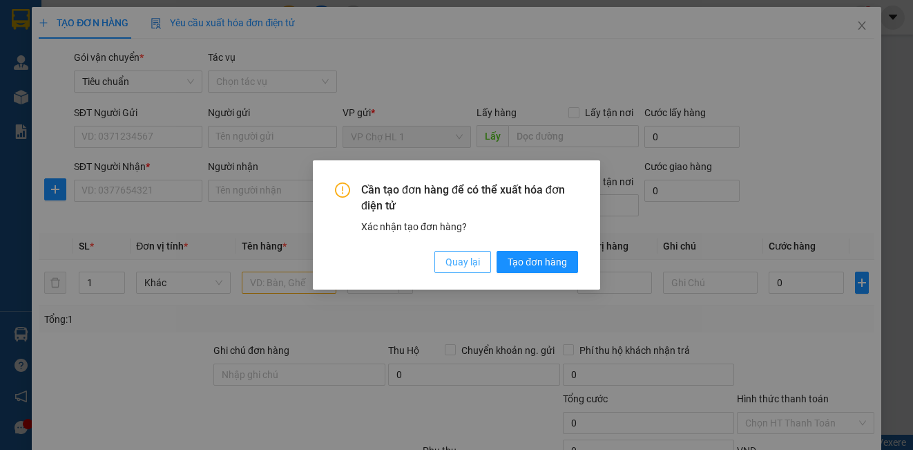
drag, startPoint x: 470, startPoint y: 265, endPoint x: 171, endPoint y: 193, distance: 307.1
click at [468, 263] on span "Quay lại" at bounding box center [463, 261] width 35 height 15
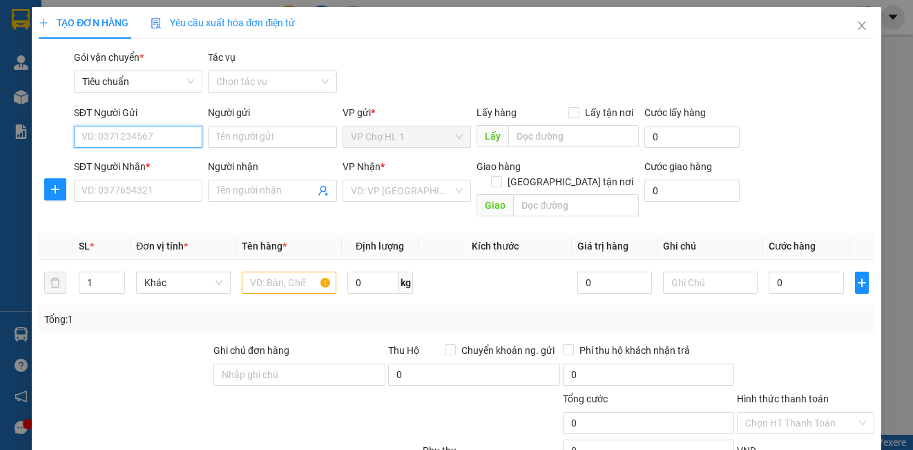
click at [126, 137] on input "SĐT Người Gửi" at bounding box center [138, 137] width 128 height 22
type input "0"
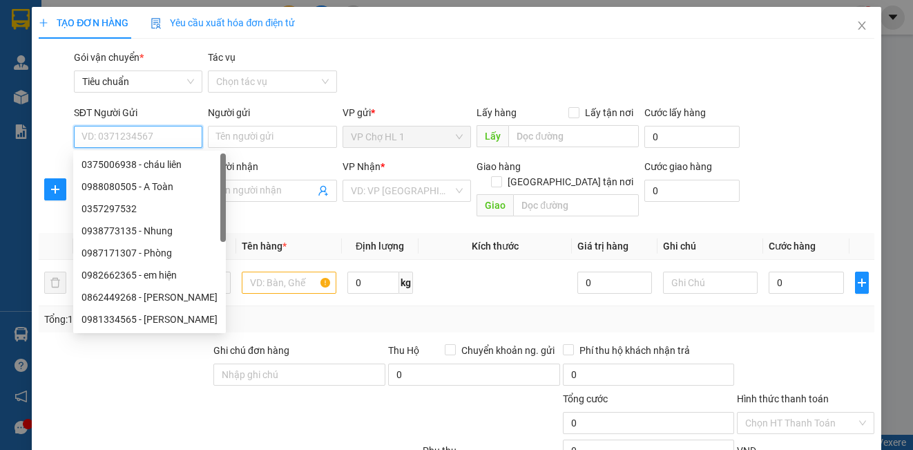
paste input "0769242996"
type input "0769242996"
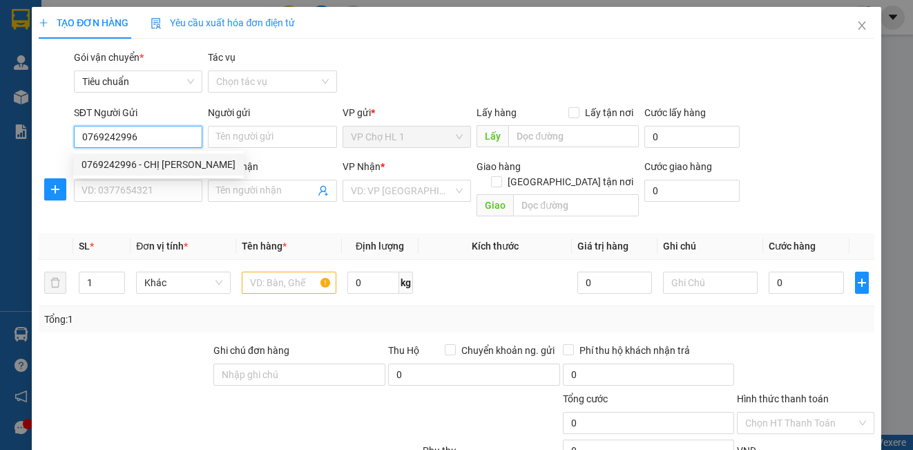
click at [137, 158] on div "0769242996 - CHỊ [PERSON_NAME]" at bounding box center [159, 164] width 154 height 15
type input "CHỊ [PERSON_NAME]"
type input "0769242996"
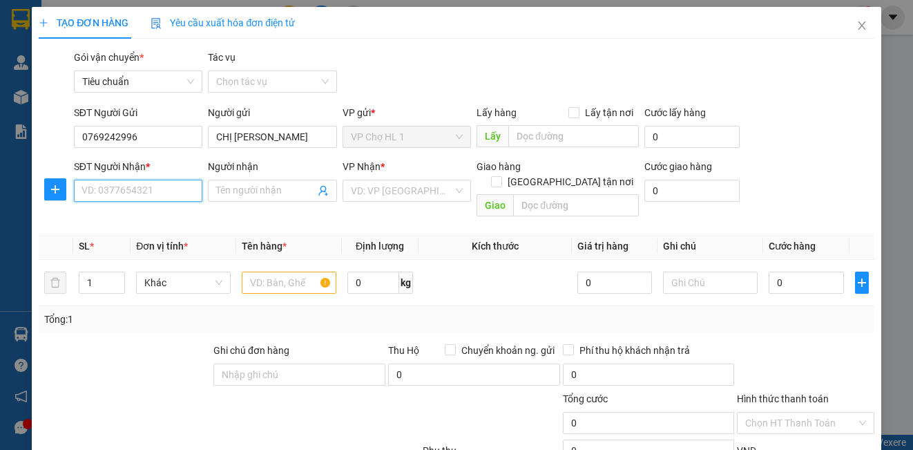
click at [140, 195] on input "SĐT Người Nhận *" at bounding box center [138, 191] width 128 height 22
type input "0981535910"
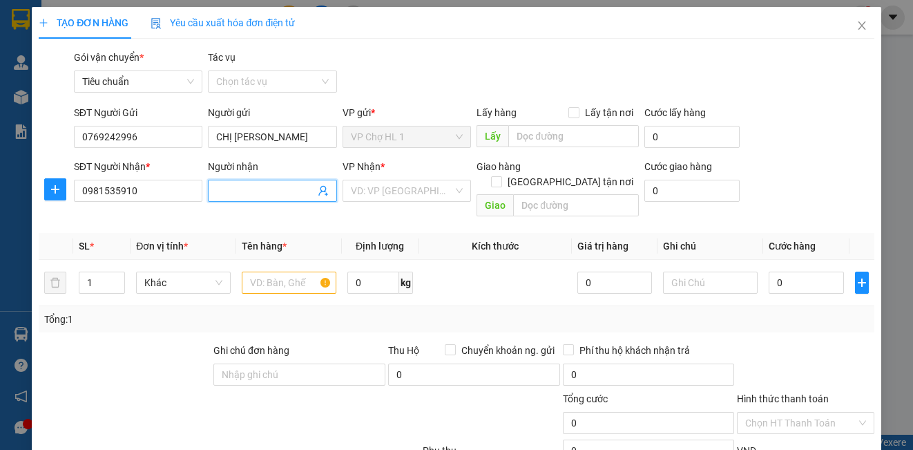
click at [253, 192] on input "Người nhận" at bounding box center [265, 190] width 98 height 15
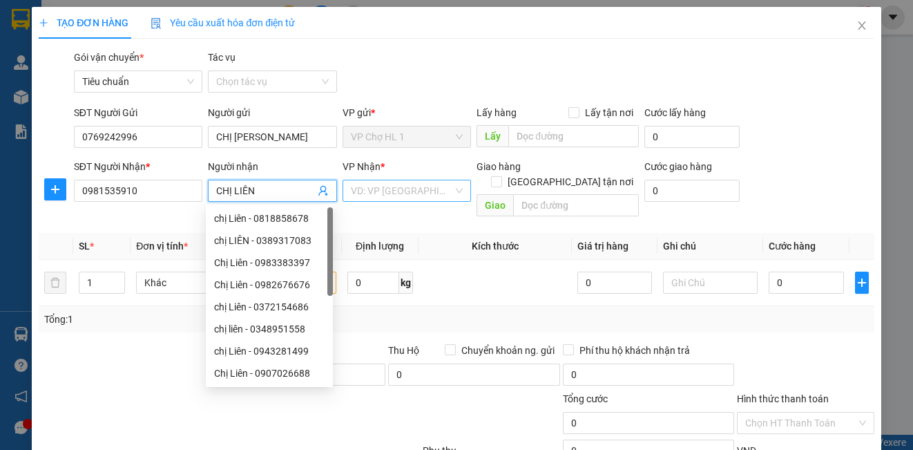
type input "CHỊ LIÊN"
click at [405, 197] on input "search" at bounding box center [402, 190] width 102 height 21
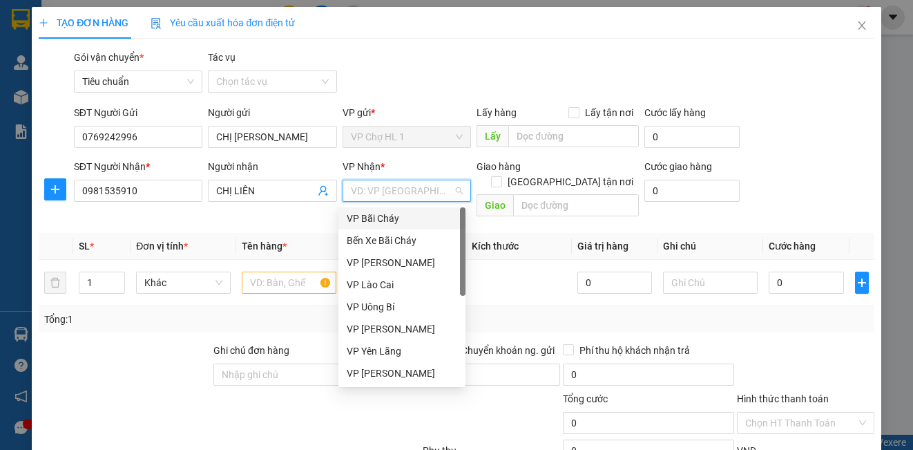
scroll to position [132, 0]
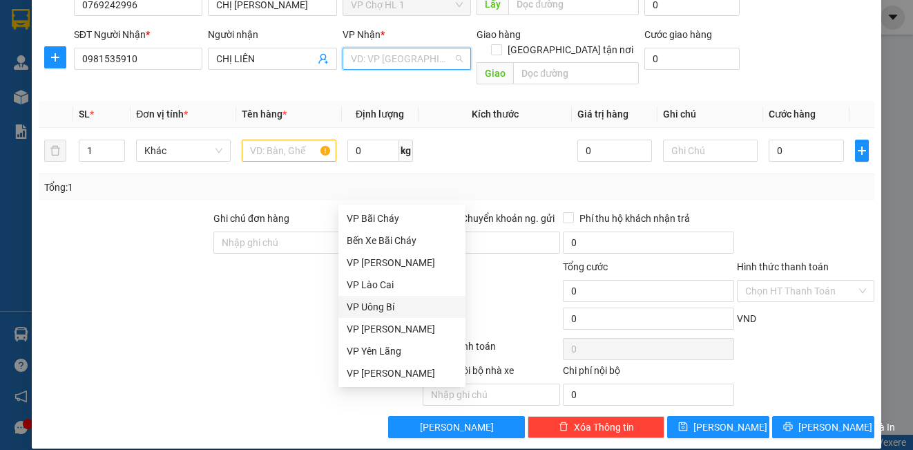
click at [365, 305] on div "VP Uông Bí" at bounding box center [402, 306] width 111 height 15
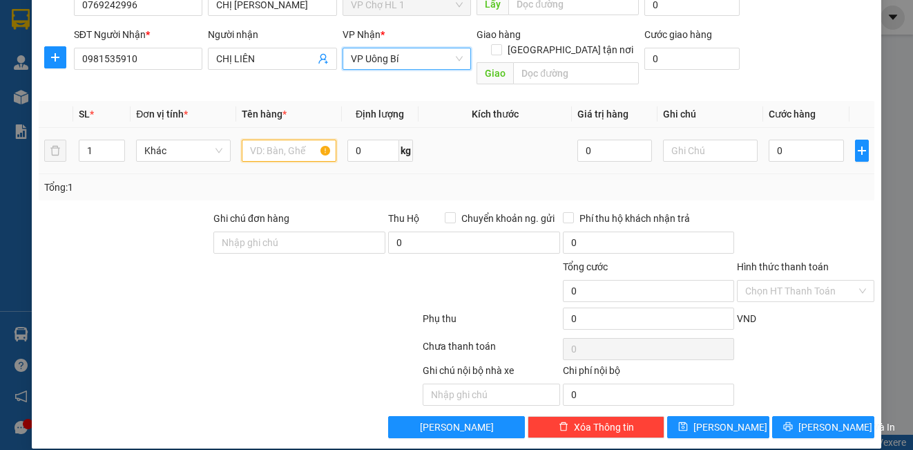
click at [267, 140] on input "text" at bounding box center [289, 151] width 95 height 22
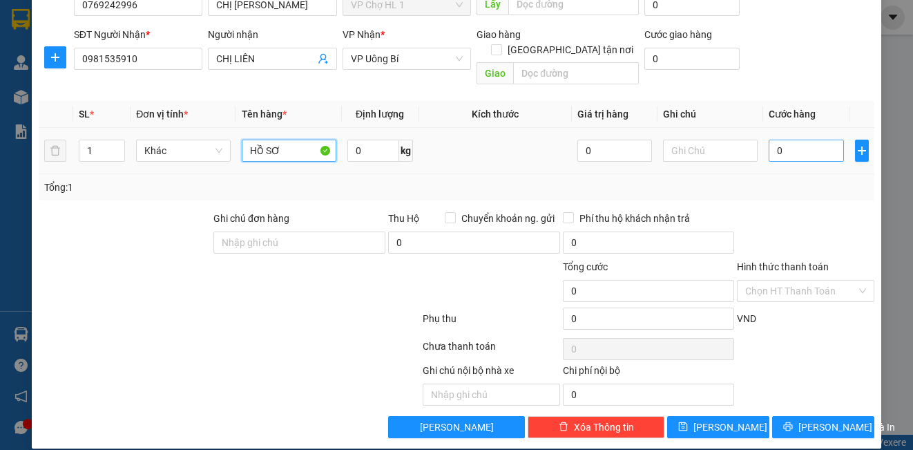
type input "HỒ SƠ"
click at [796, 141] on input "0" at bounding box center [806, 151] width 75 height 22
type input "4"
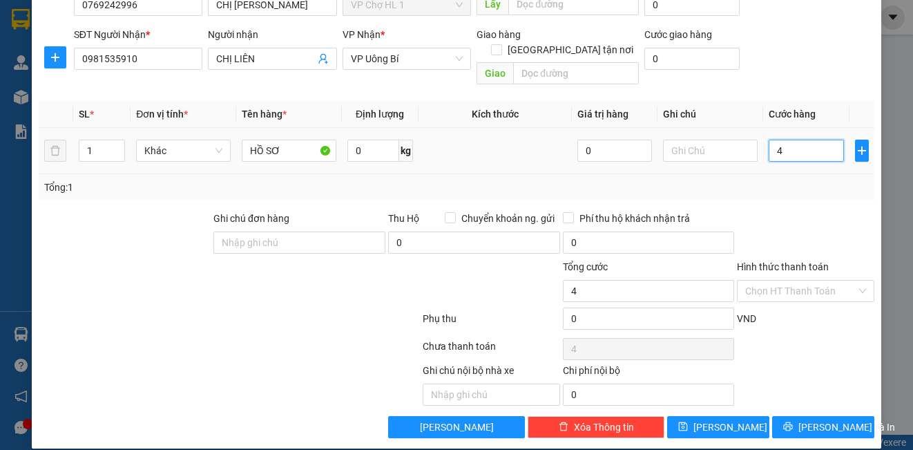
type input "40"
type input "40.000"
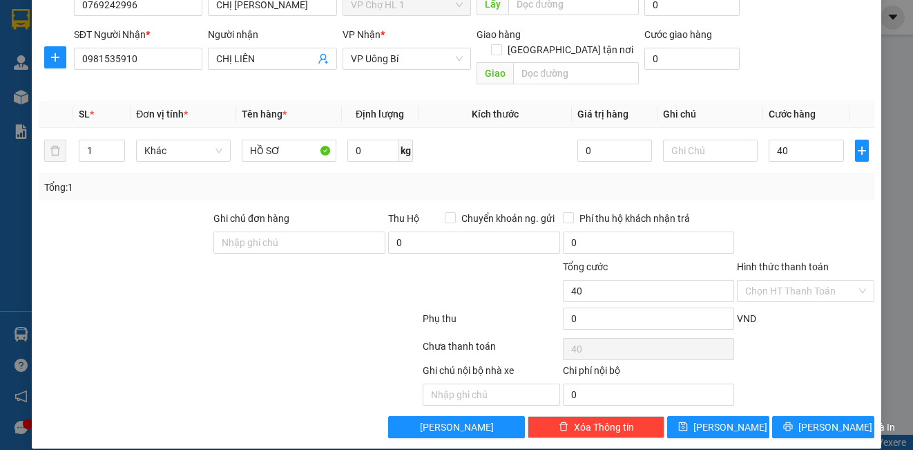
type input "40.000"
click at [809, 57] on div "SĐT Người Nhận * 0981535910 Người nhận CHỊ LIÊN VP Nhận * VP Uông Bí Giao hàng …" at bounding box center [474, 59] width 806 height 64
click at [809, 419] on span "[PERSON_NAME] và In" at bounding box center [846, 426] width 97 height 15
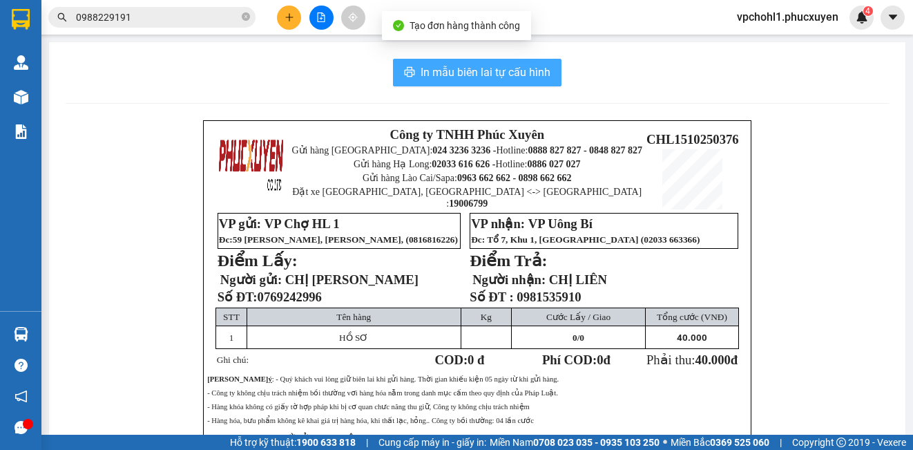
click at [446, 69] on span "In mẫu biên lai tự cấu hình" at bounding box center [486, 72] width 130 height 17
